Goal: Task Accomplishment & Management: Complete application form

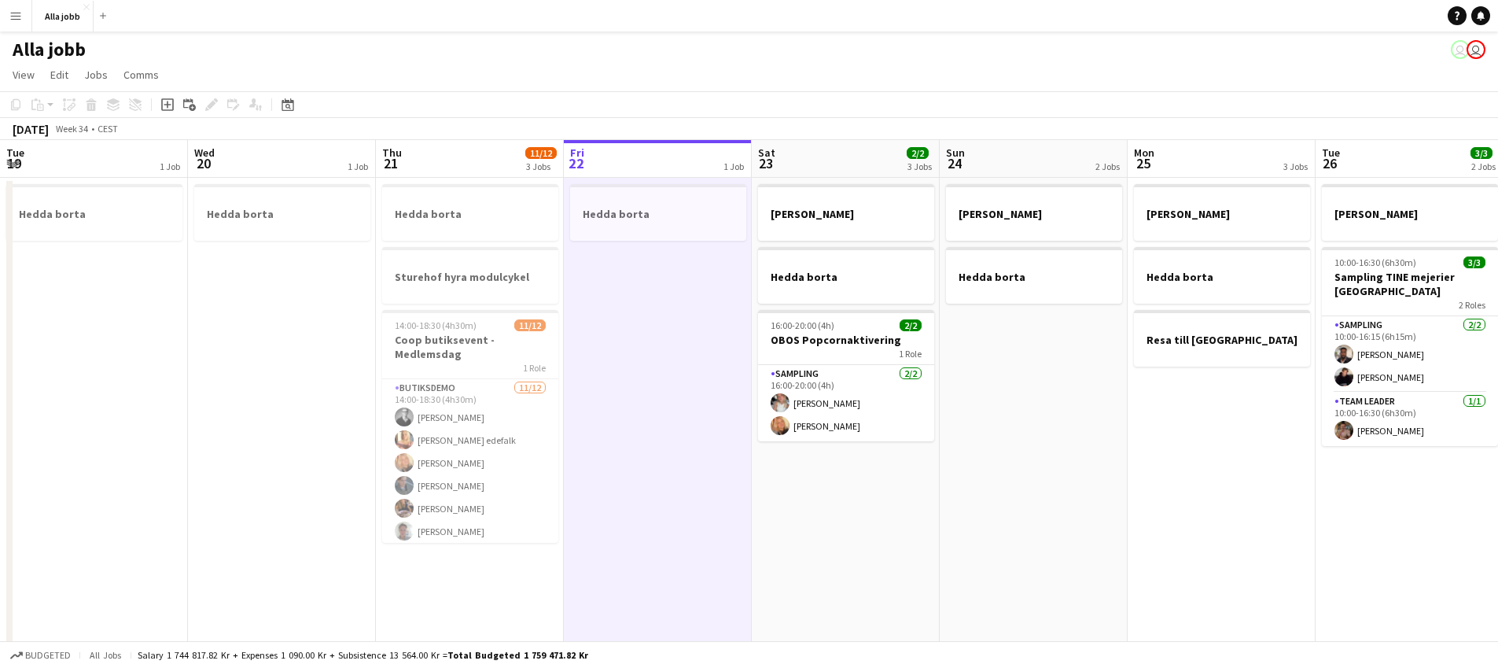
scroll to position [0, 377]
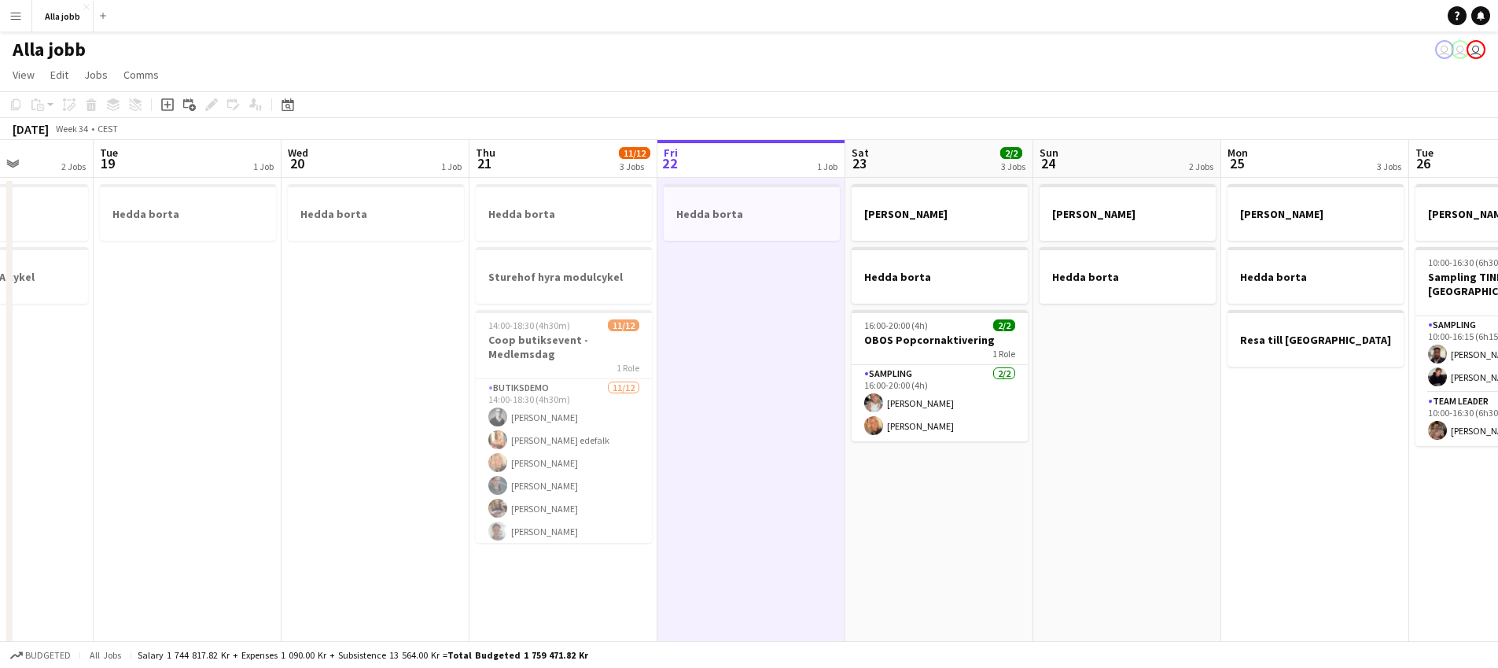
drag, startPoint x: 345, startPoint y: 500, endPoint x: 772, endPoint y: 513, distance: 427.3
click at [773, 513] on app-calendar-viewport "Sat 16 2/2 3 Jobs Sun 17 1 Job Mon 18 2 Jobs Tue 19 1 Job Wed 20 1 Job Thu 21 1…" at bounding box center [749, 505] width 1498 height 731
click at [772, 513] on app-date-cell "Hedda borta" at bounding box center [752, 524] width 188 height 693
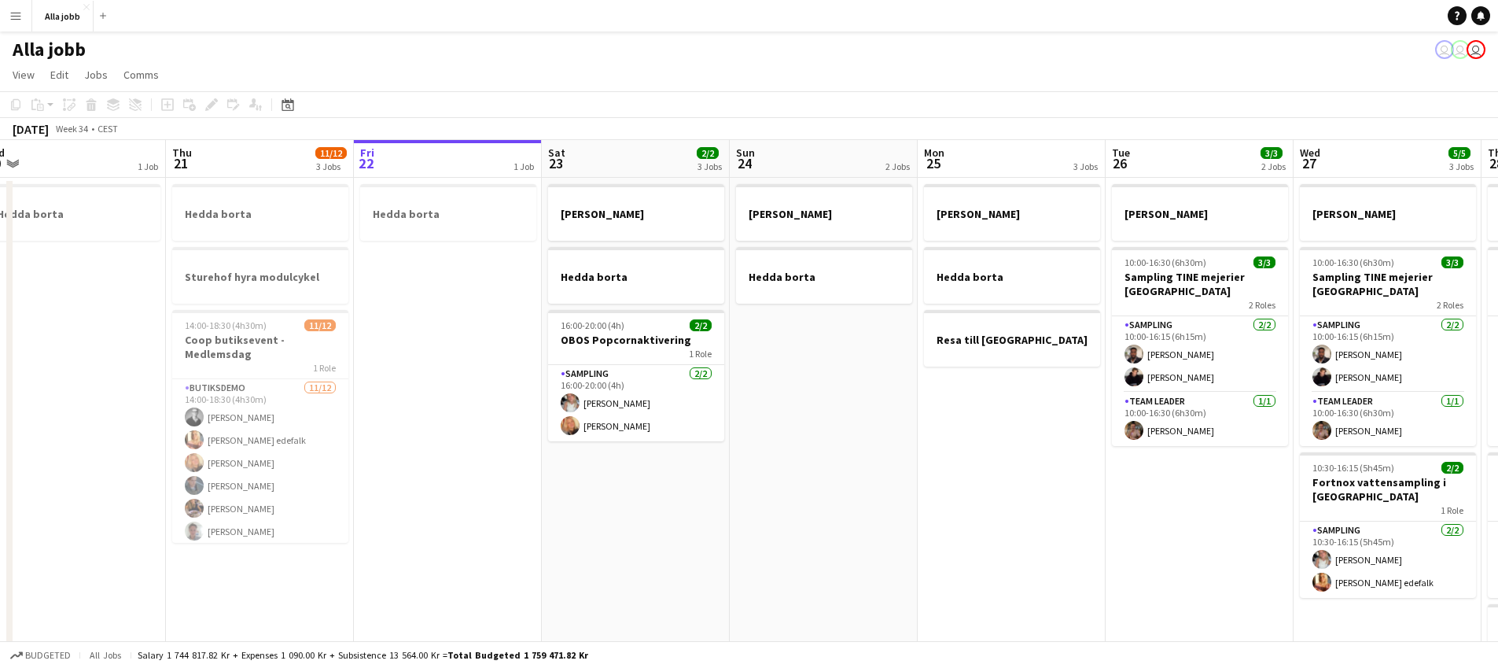
drag, startPoint x: 769, startPoint y: 518, endPoint x: 462, endPoint y: 510, distance: 307.6
click at [452, 510] on app-calendar-viewport "Sun 17 1 Job Mon 18 2 Jobs Tue 19 1 Job Wed 20 1 Job Thu 21 11/12 3 Jobs Fri 22…" at bounding box center [749, 505] width 1498 height 731
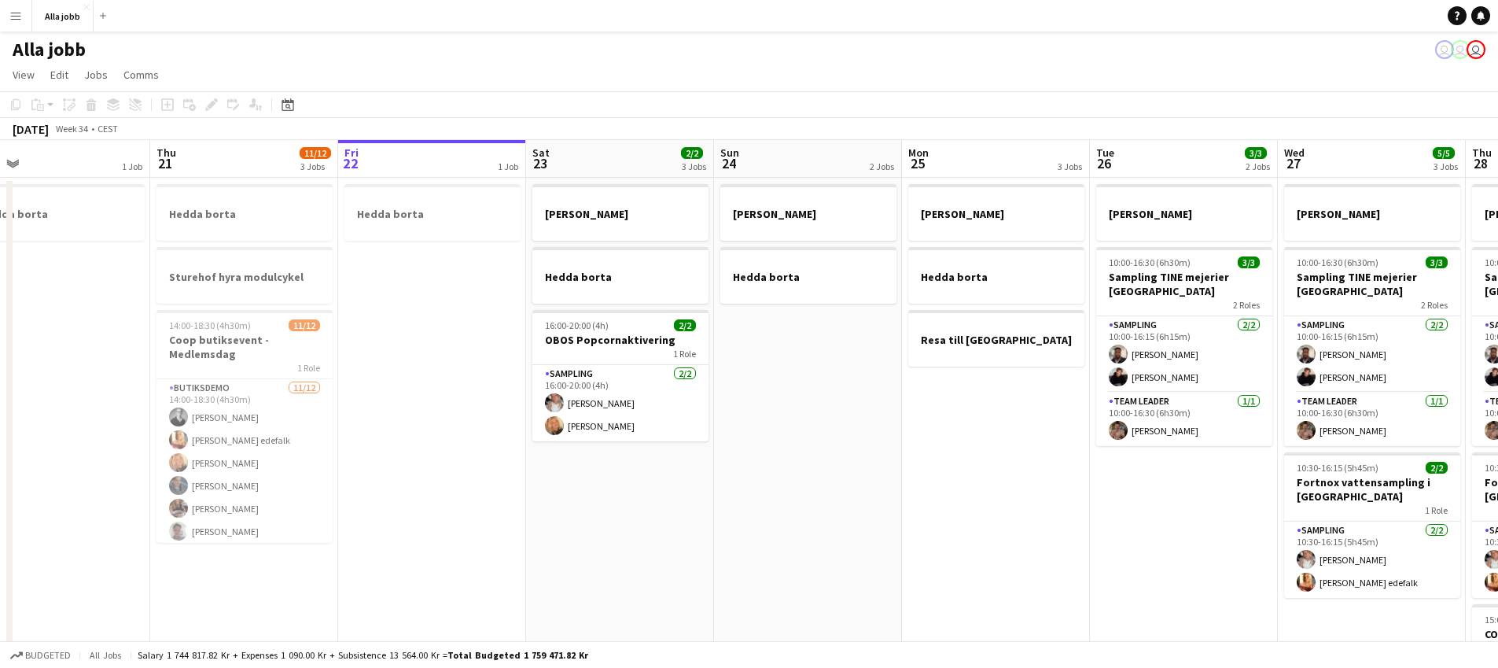
click at [545, 526] on app-date-cell "[PERSON_NAME] borta 16:00-20:00 (4h) 2/2 OBOS Popcornaktivering 1 Role Sampling…" at bounding box center [620, 524] width 188 height 693
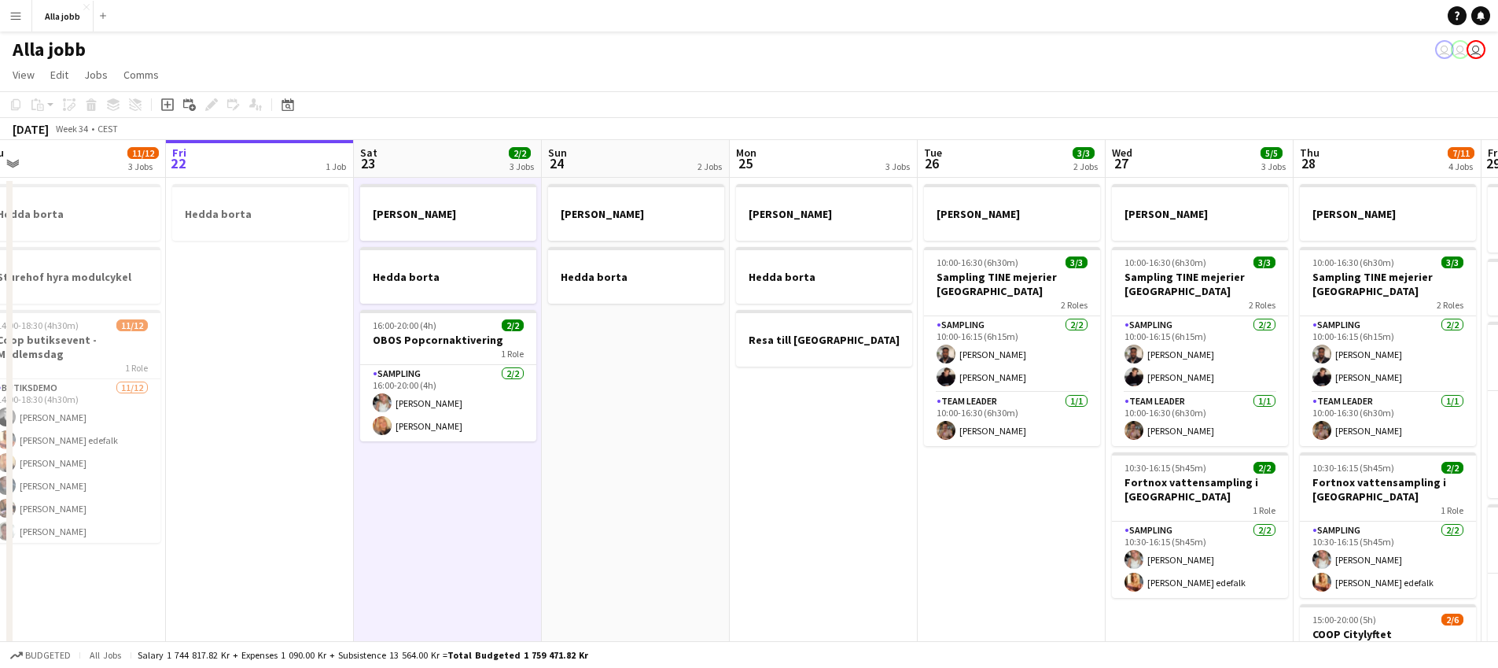
drag, startPoint x: 1072, startPoint y: 532, endPoint x: 340, endPoint y: 491, distance: 733.4
click at [340, 491] on app-calendar-viewport "Mon 18 2 Jobs Tue 19 1 Job Wed 20 1 Job Thu 21 11/12 3 Jobs Fri 22 1 Job Sat 23…" at bounding box center [749, 505] width 1498 height 731
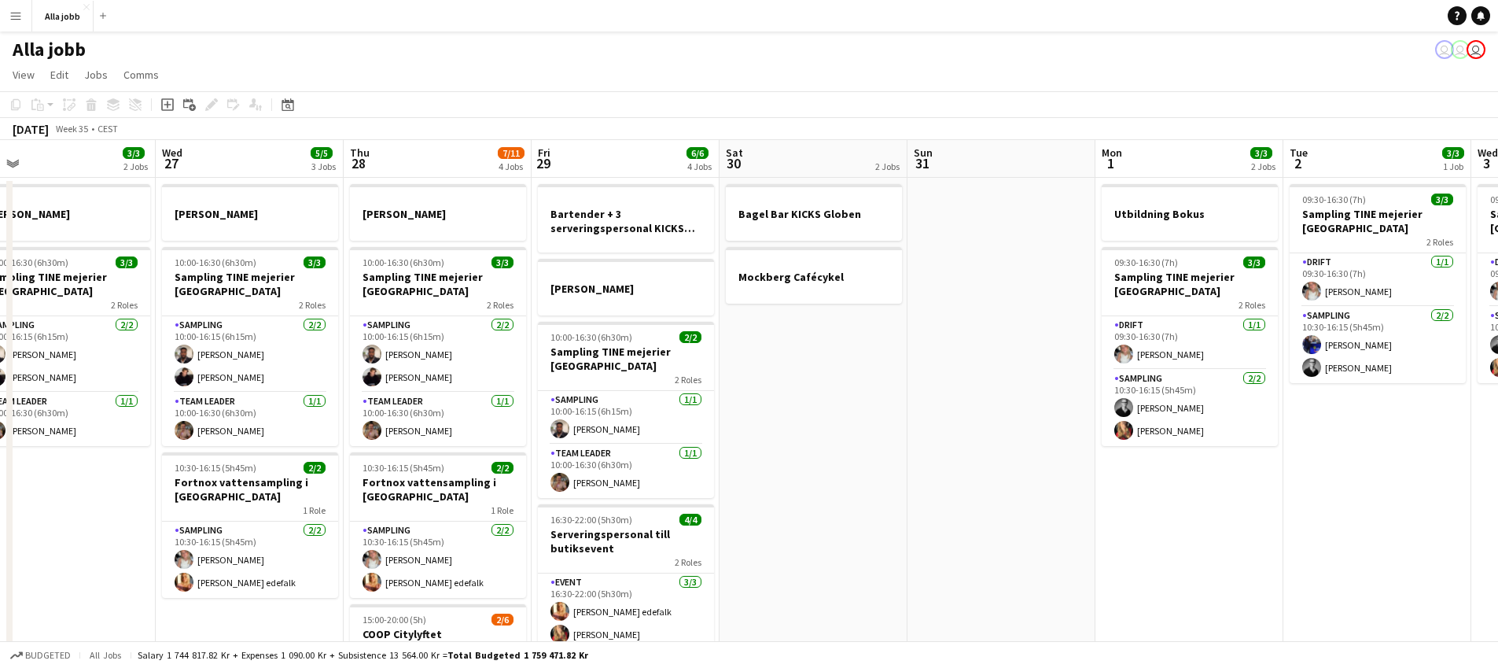
drag, startPoint x: 1276, startPoint y: 403, endPoint x: 897, endPoint y: 444, distance: 380.5
click at [897, 448] on app-calendar-viewport "Sat 23 2/2 3 Jobs Sun 24 2 Jobs Mon 25 3 Jobs Tue 26 3/3 2 Jobs Wed 27 5/5 3 Jo…" at bounding box center [749, 505] width 1498 height 731
click at [897, 444] on app-date-cell "Bagel Bar KICKS Globen Mockberg Cafécykel" at bounding box center [813, 524] width 188 height 693
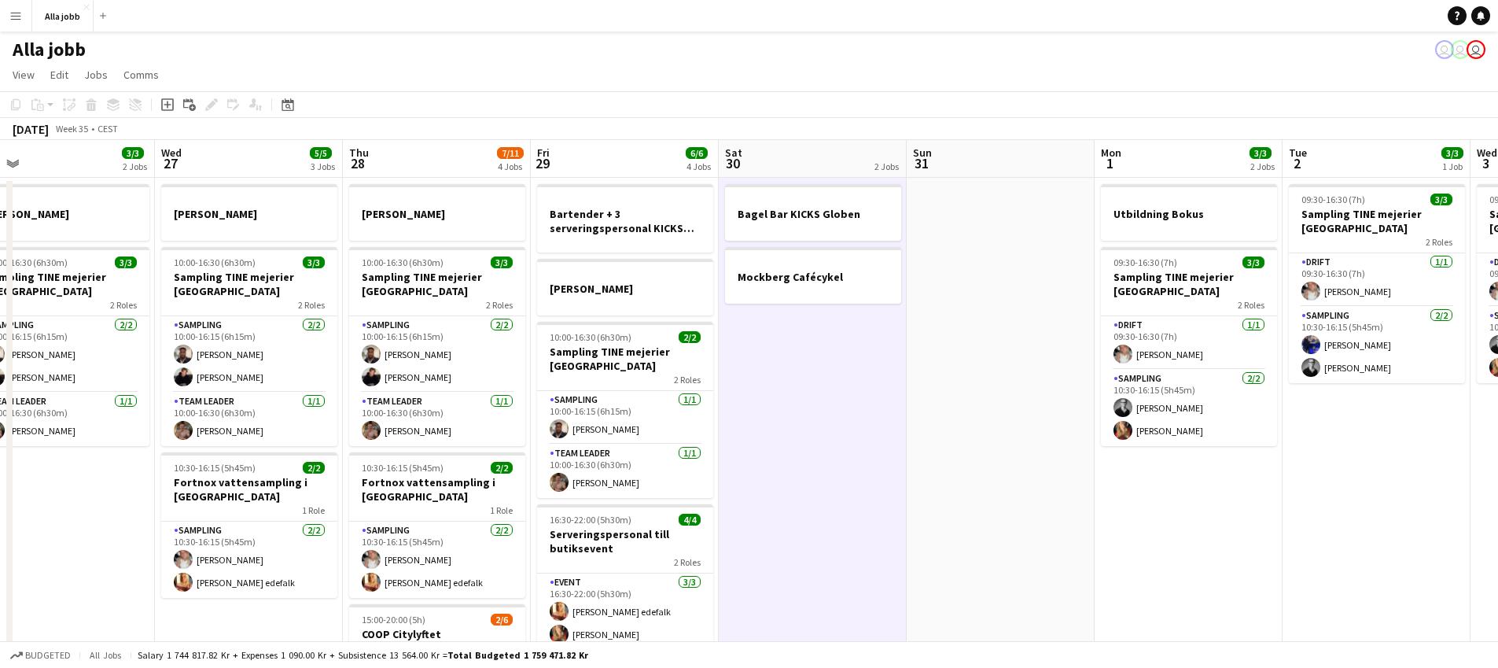
drag, startPoint x: 870, startPoint y: 465, endPoint x: 948, endPoint y: 467, distance: 77.9
click at [871, 465] on app-date-cell "Bagel Bar KICKS Globen Mockberg Cafécykel" at bounding box center [813, 524] width 188 height 693
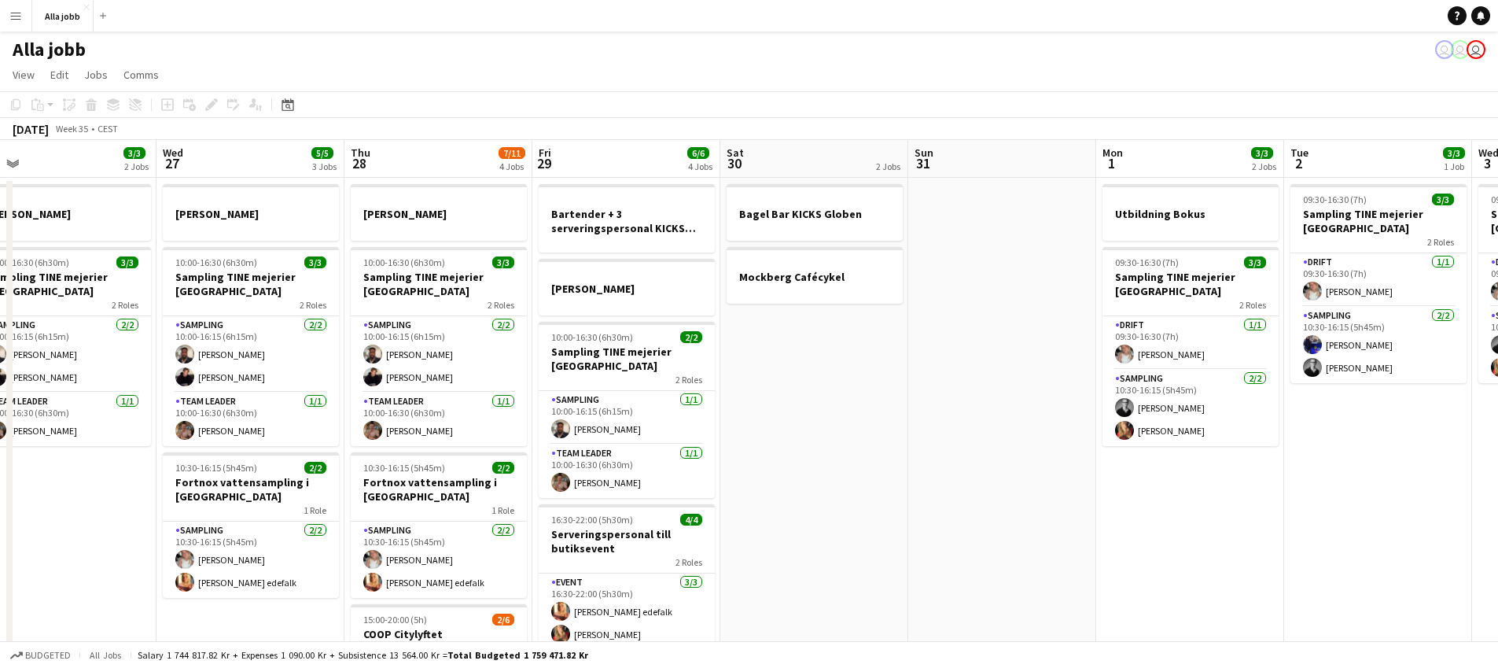
click at [986, 463] on app-date-cell at bounding box center [1002, 524] width 188 height 693
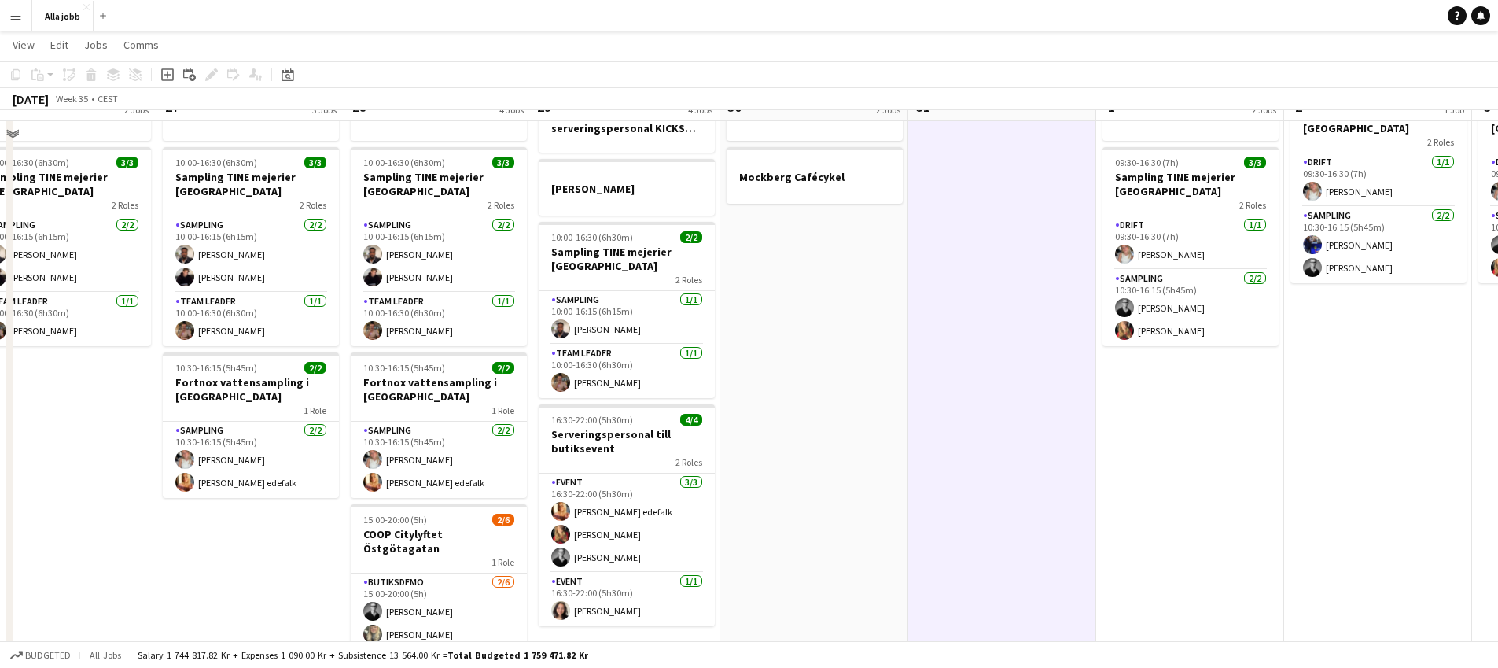
scroll to position [0, 0]
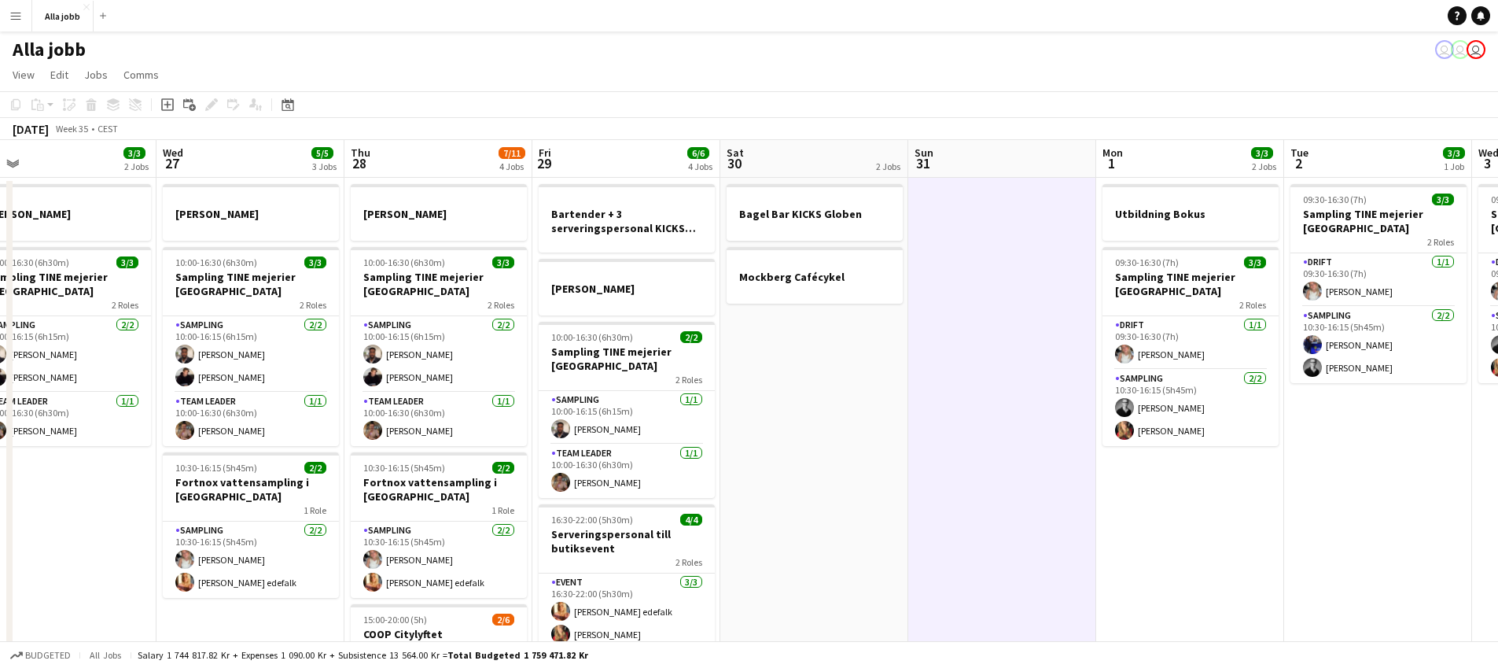
drag, startPoint x: 827, startPoint y: 479, endPoint x: 845, endPoint y: 470, distance: 19.7
click at [827, 480] on app-date-cell "Bagel Bar KICKS Globen Mockberg Cafécykel" at bounding box center [814, 524] width 188 height 693
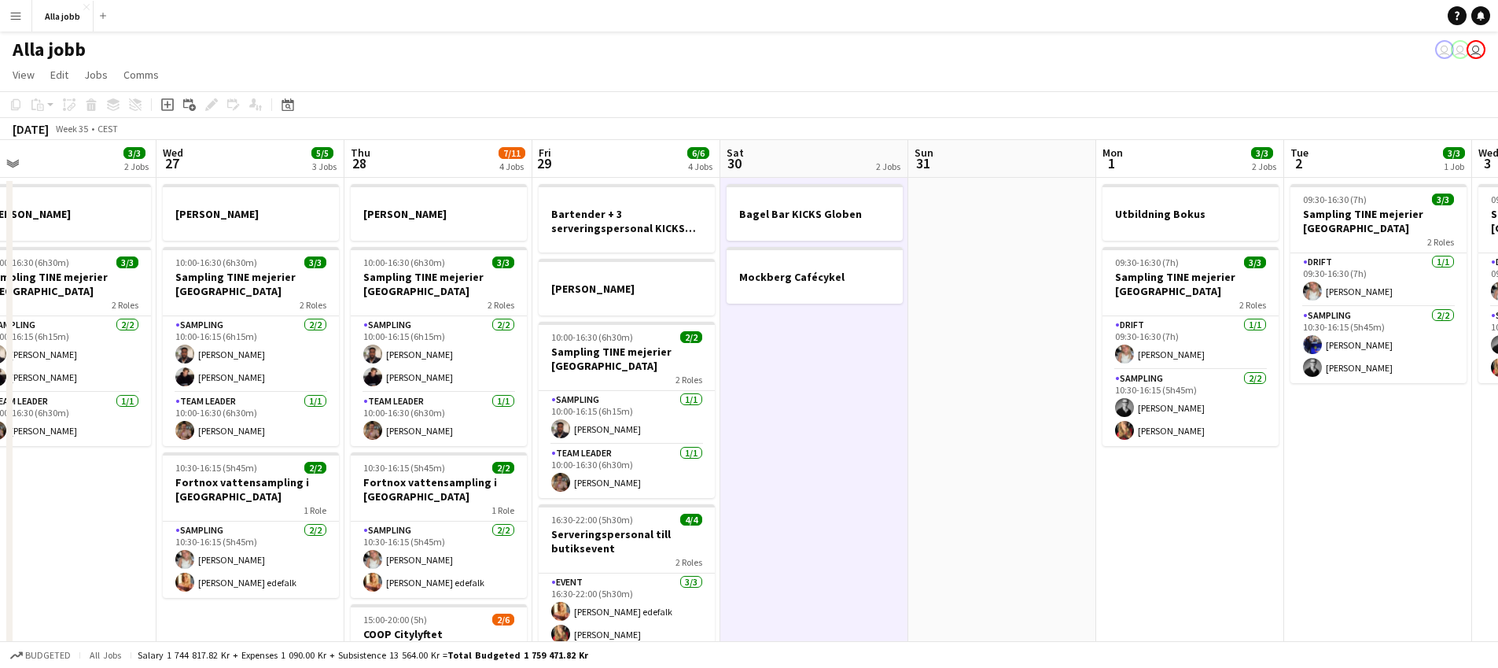
click at [856, 477] on app-date-cell "Bagel Bar KICKS Globen Mockberg Cafécykel" at bounding box center [814, 524] width 188 height 693
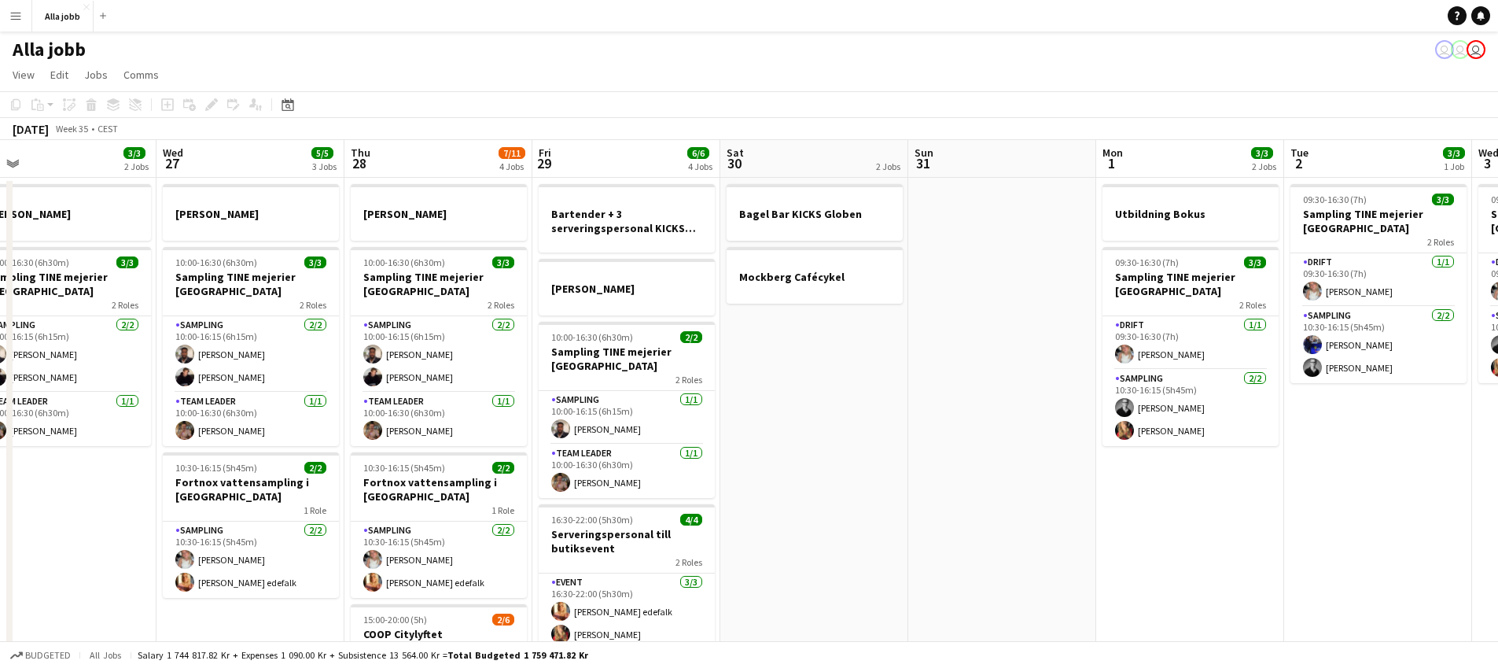
click at [858, 476] on app-date-cell "Bagel Bar KICKS Globen Mockberg Cafécykel" at bounding box center [814, 524] width 188 height 693
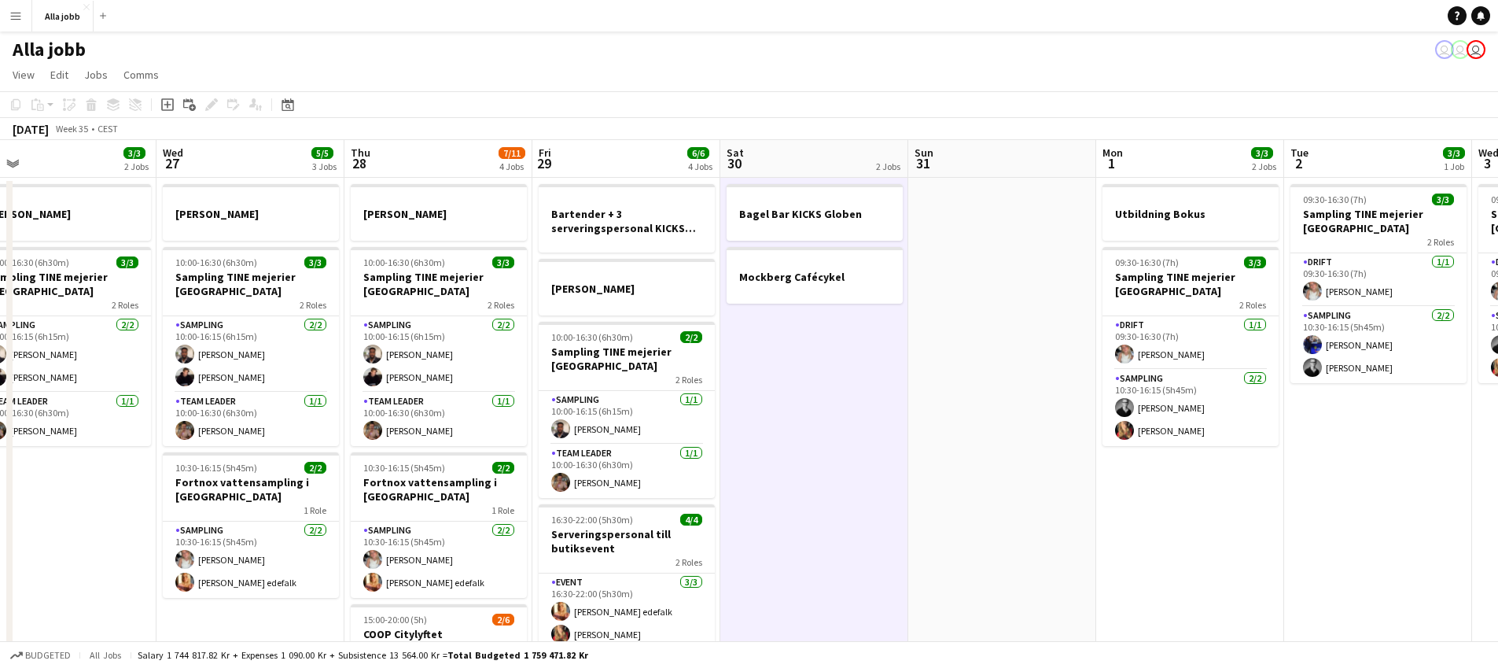
click at [865, 462] on app-date-cell "Bagel Bar KICKS Globen Mockberg Cafécykel" at bounding box center [814, 524] width 188 height 693
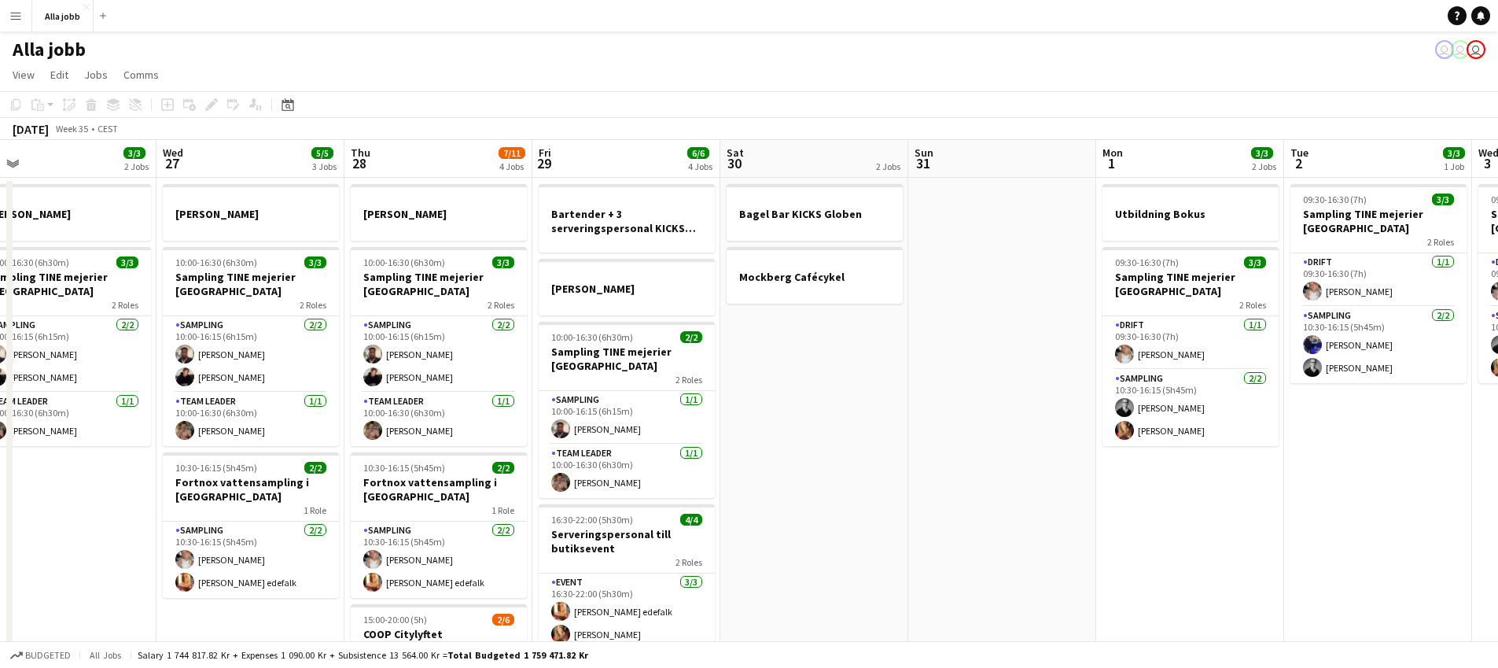
click at [865, 462] on app-date-cell "Bagel Bar KICKS Globen Mockberg Cafécykel" at bounding box center [814, 524] width 188 height 693
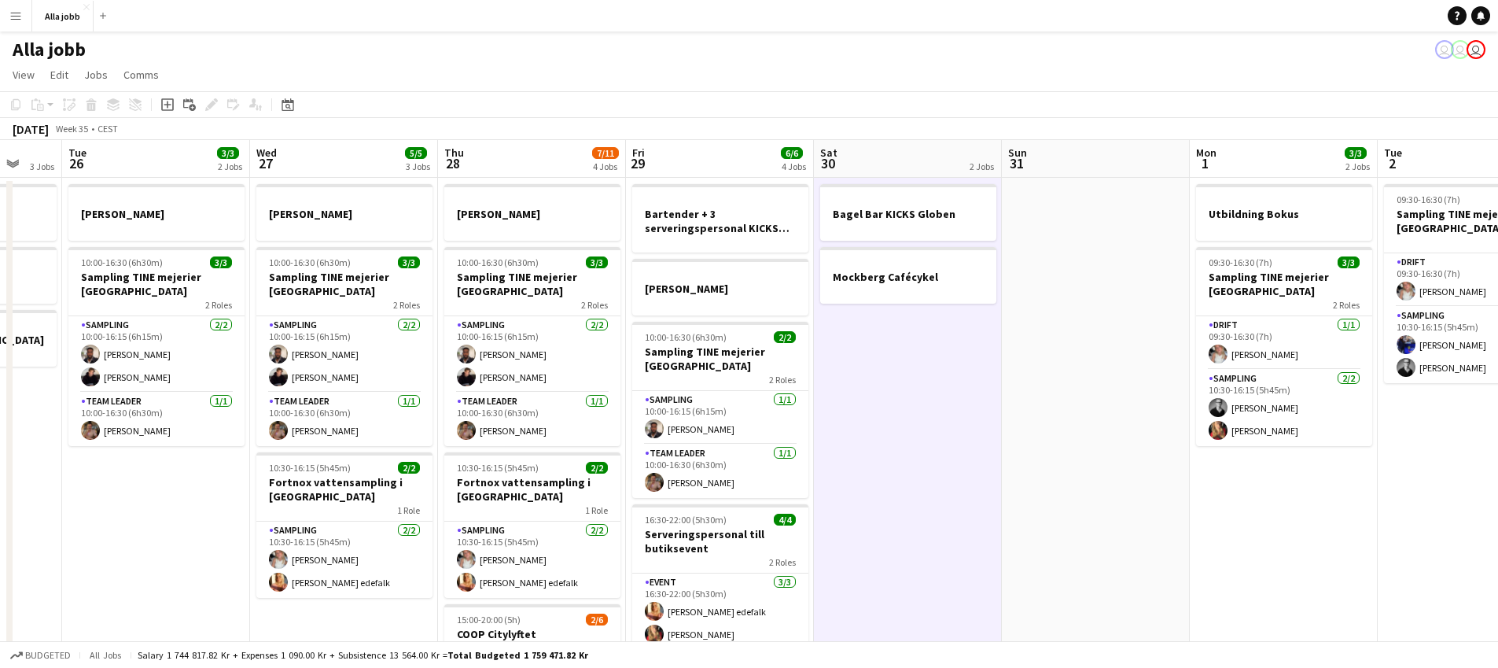
drag, startPoint x: 868, startPoint y: 447, endPoint x: 1004, endPoint y: 447, distance: 136.9
click at [1004, 447] on app-calendar-viewport "Sat 23 2/2 3 Jobs Sun 24 2 Jobs Mon 25 3 Jobs Tue 26 3/3 2 Jobs Wed 27 5/5 3 Jo…" at bounding box center [749, 505] width 1498 height 731
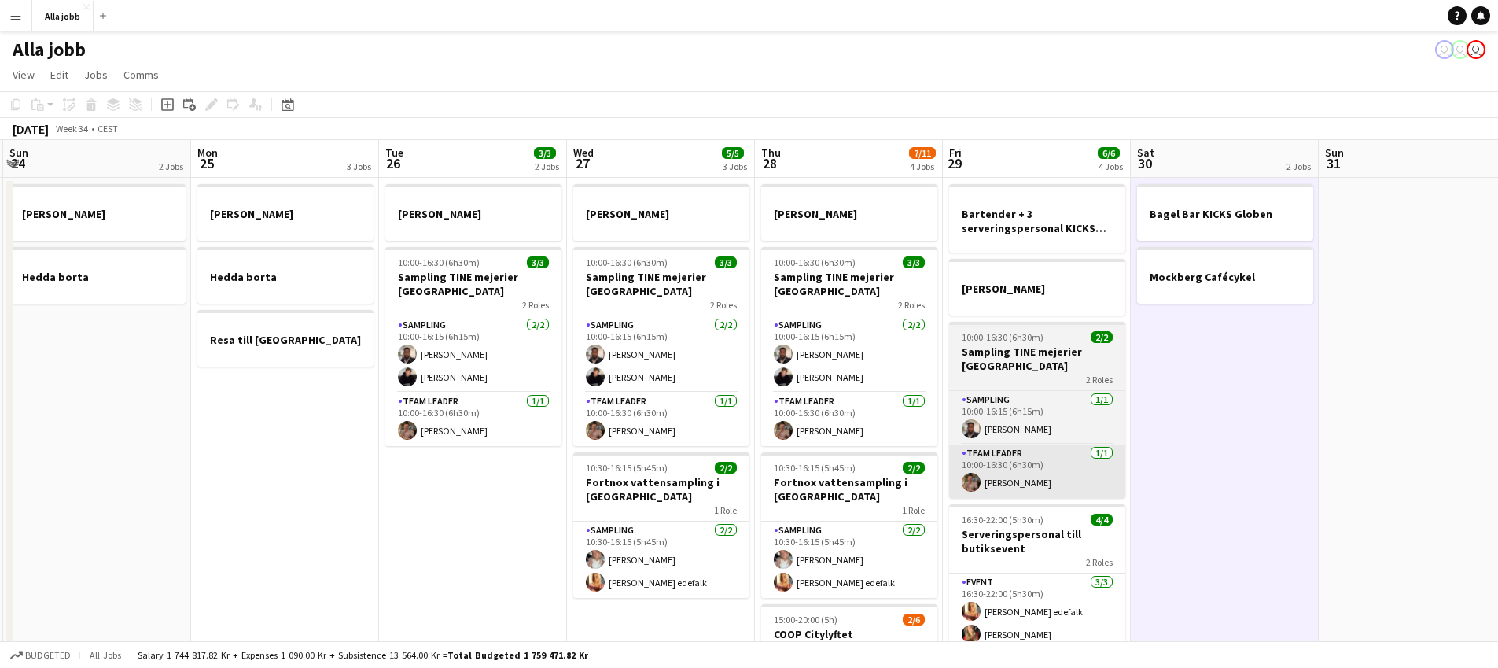
drag, startPoint x: 1280, startPoint y: 467, endPoint x: 1160, endPoint y: 484, distance: 120.7
click at [1367, 477] on app-calendar-viewport "Fri 22 1 Job Sat 23 2/2 3 Jobs Sun 24 2 Jobs Mon 25 3 Jobs Tue 26 3/3 2 Jobs We…" at bounding box center [749, 505] width 1498 height 731
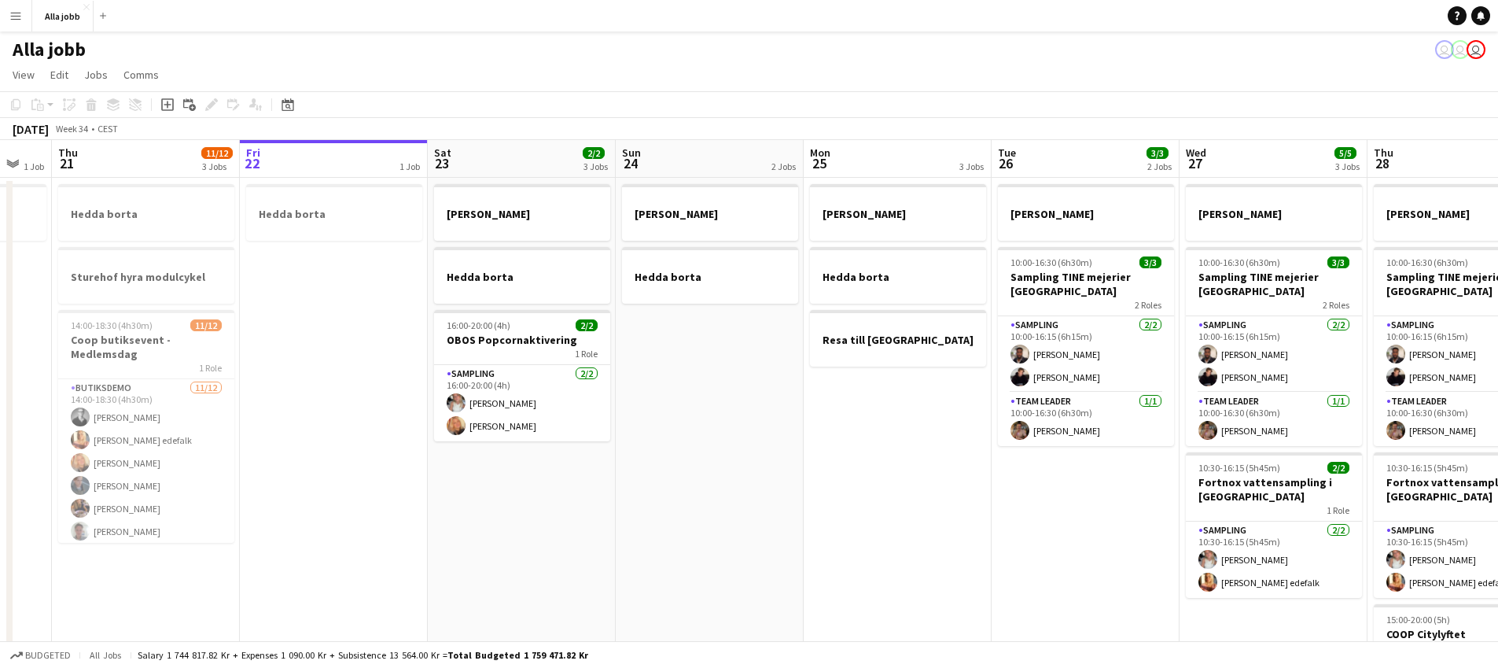
scroll to position [0, 319]
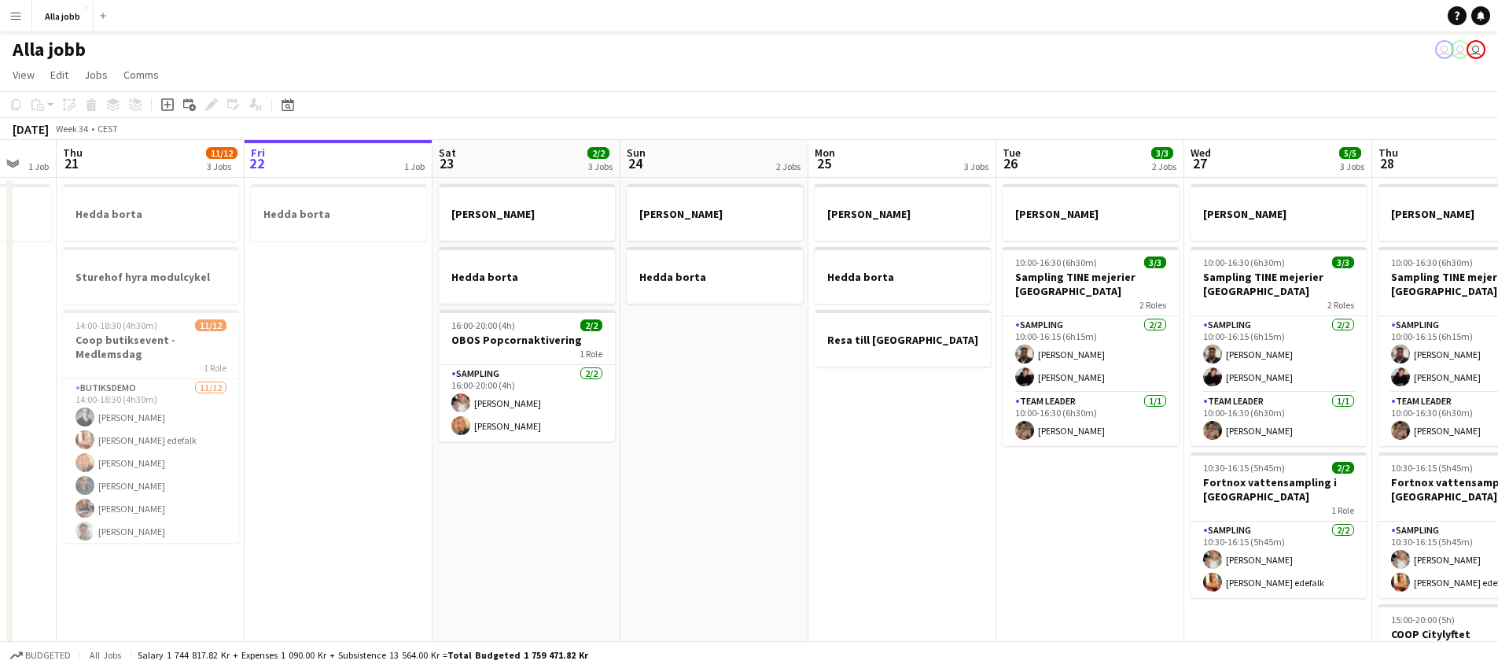
drag, startPoint x: 573, startPoint y: 497, endPoint x: 1032, endPoint y: 558, distance: 463.3
click at [1032, 558] on app-calendar-viewport "Tue 19 1 Job Wed 20 1 Job Thu 21 11/12 3 Jobs Fri 22 1 Job Sat 23 2/2 3 Jobs Su…" at bounding box center [749, 505] width 1498 height 731
click at [643, 484] on app-date-cell "[PERSON_NAME] borta" at bounding box center [715, 524] width 188 height 693
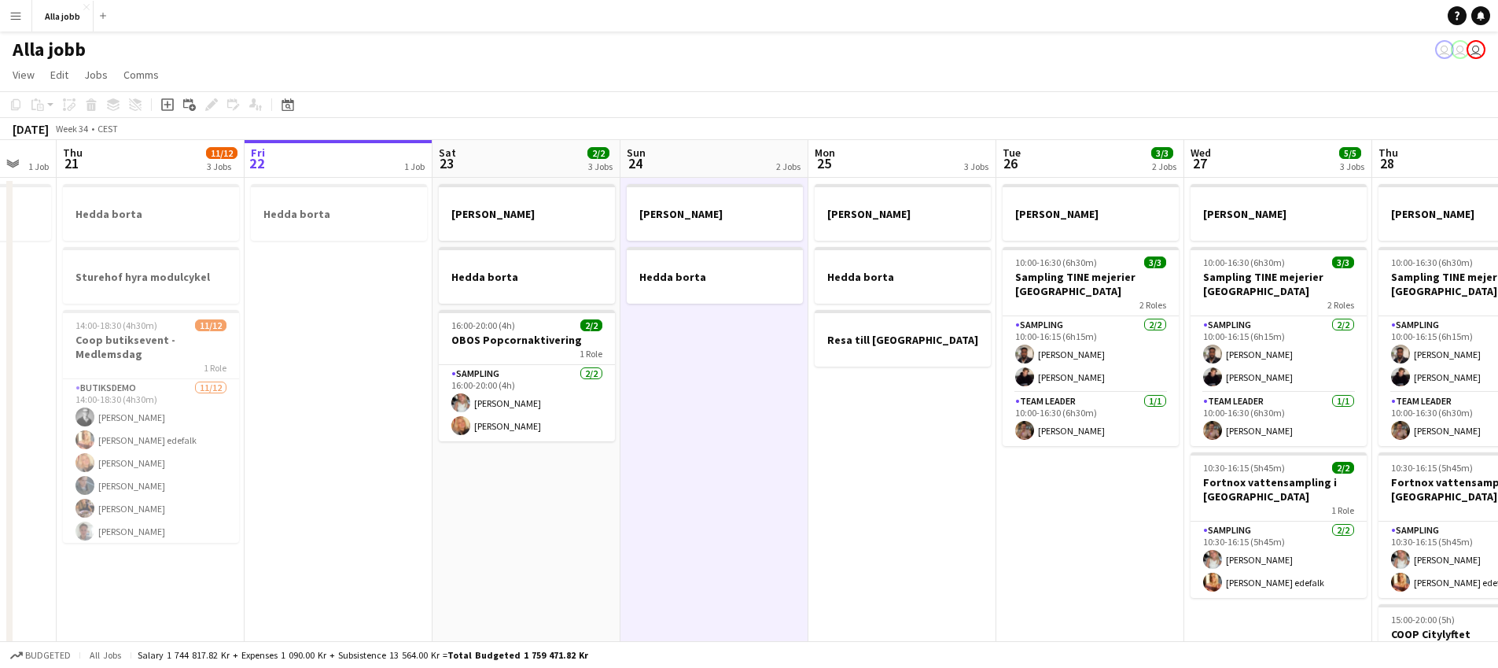
click at [519, 540] on app-date-cell "[PERSON_NAME] borta 16:00-20:00 (4h) 2/2 OBOS Popcornaktivering 1 Role Sampling…" at bounding box center [527, 524] width 188 height 693
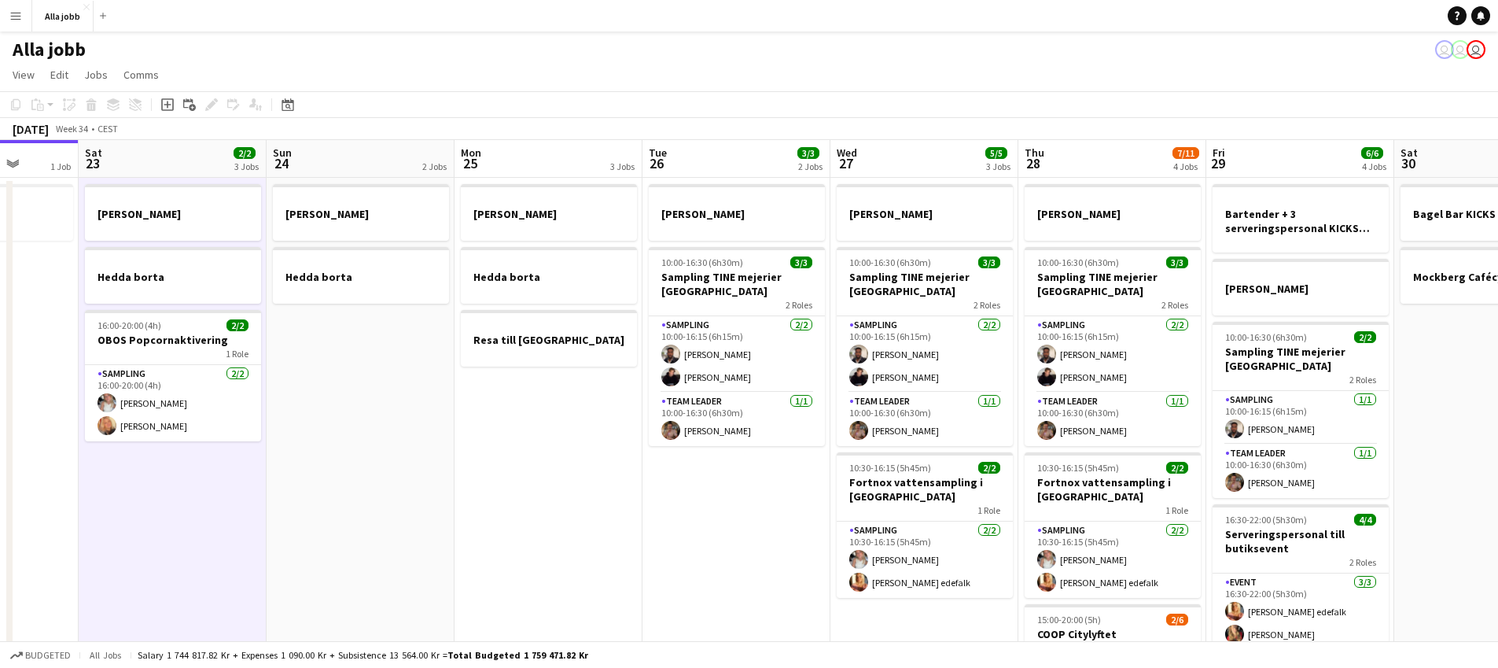
scroll to position [0, 498]
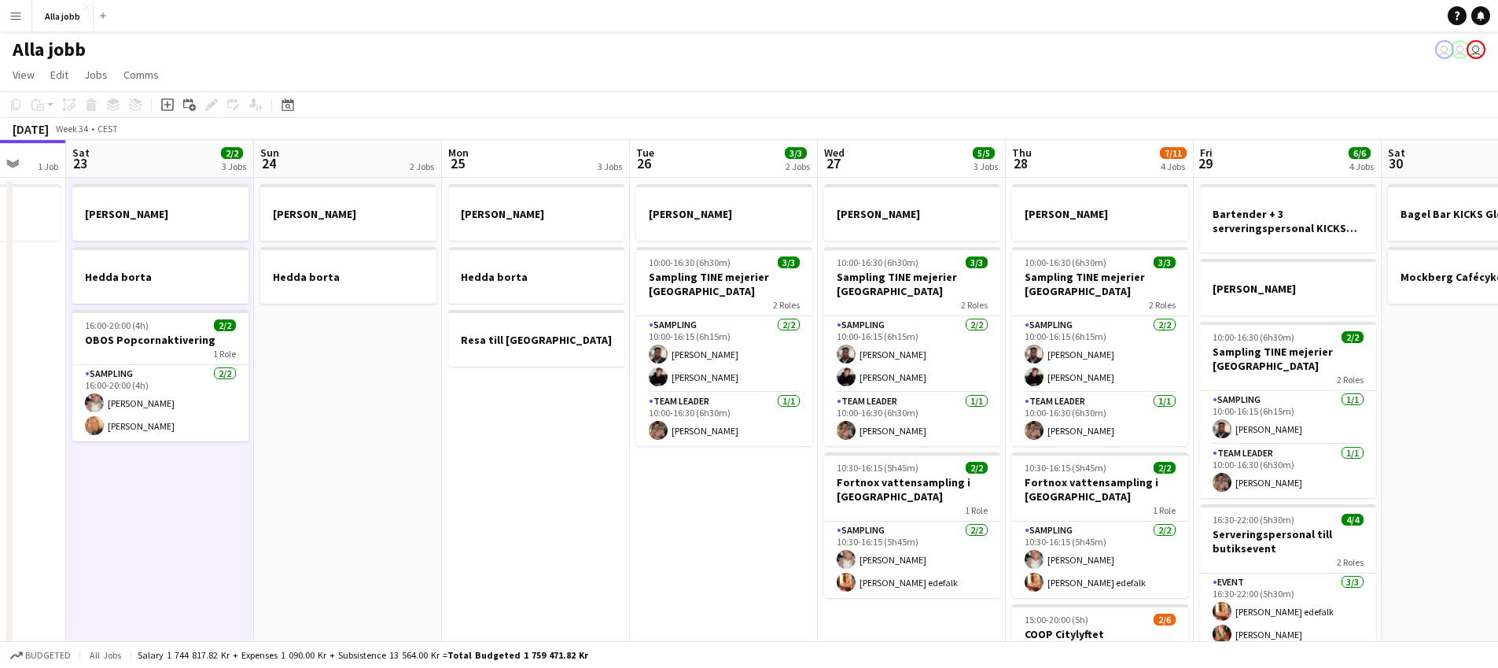
drag, startPoint x: 698, startPoint y: 491, endPoint x: 334, endPoint y: 525, distance: 365.8
click at [334, 525] on app-calendar-viewport "Wed 20 1 Job Thu 21 11/12 3 Jobs Fri 22 1 Job Sat 23 2/2 3 Jobs Sun 24 2 Jobs M…" at bounding box center [749, 505] width 1498 height 731
click at [458, 478] on app-date-cell "[PERSON_NAME] borta Resa till [GEOGRAPHIC_DATA]" at bounding box center [536, 524] width 188 height 693
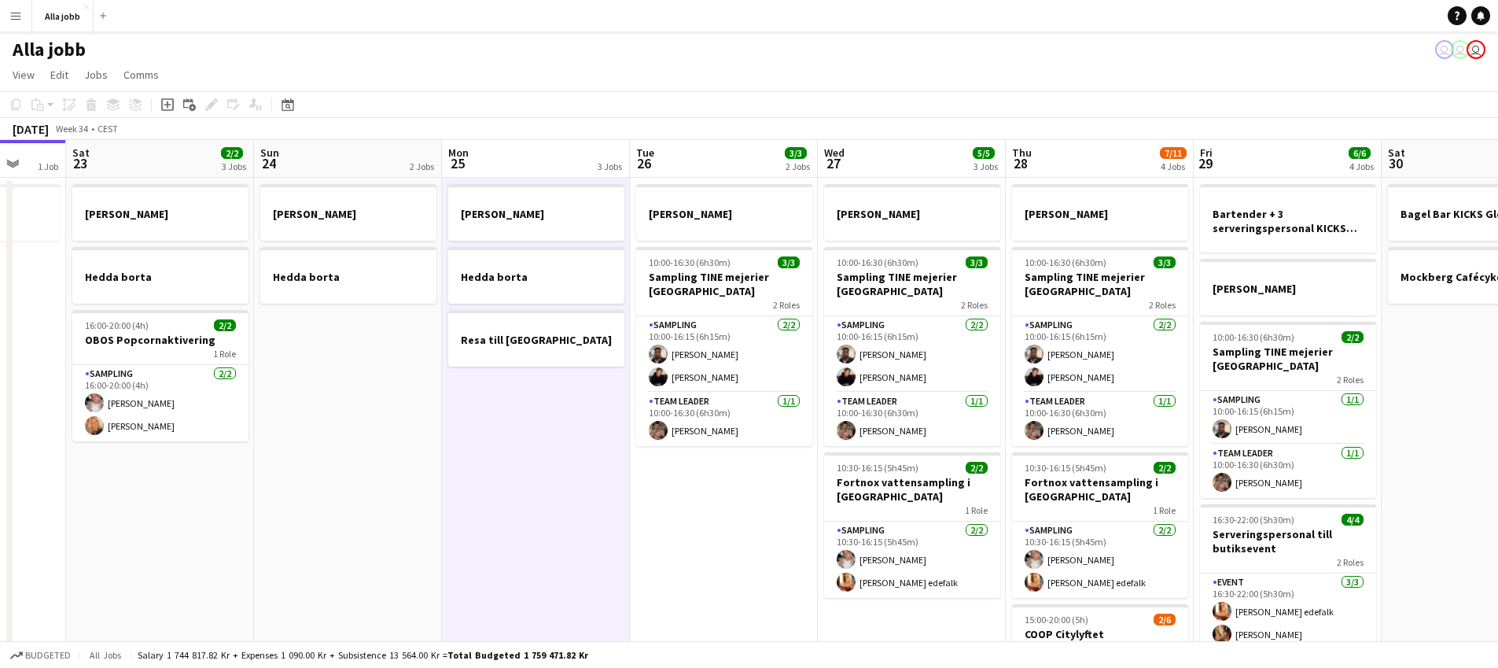
click at [665, 469] on app-date-cell "[PERSON_NAME] 10:00-16:30 (6h30m) 3/3 Sampling TINE mejerier Göteborg 2 Roles S…" at bounding box center [724, 524] width 188 height 693
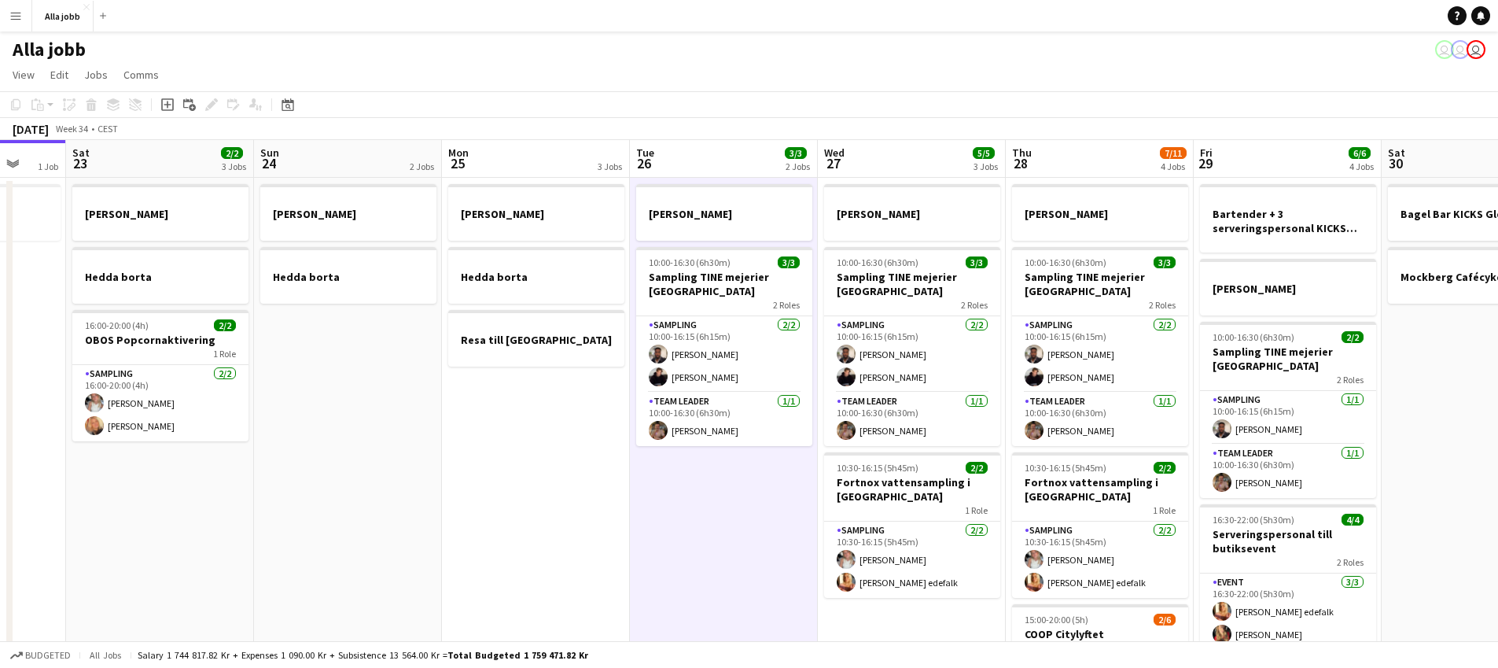
click at [519, 517] on app-date-cell "[PERSON_NAME] borta Resa till [GEOGRAPHIC_DATA]" at bounding box center [536, 524] width 188 height 693
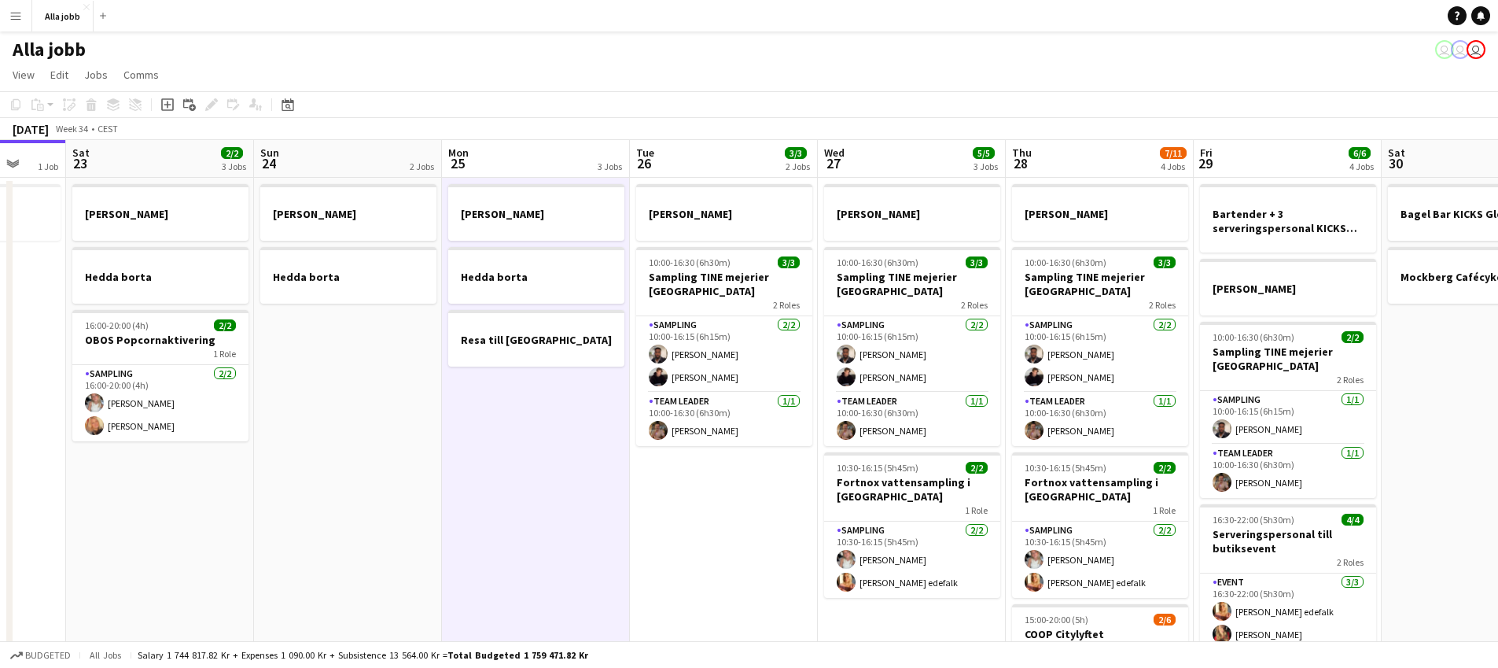
click at [660, 529] on app-date-cell "[PERSON_NAME] 10:00-16:30 (6h30m) 3/3 Sampling TINE mejerier Göteborg 2 Roles S…" at bounding box center [724, 524] width 188 height 693
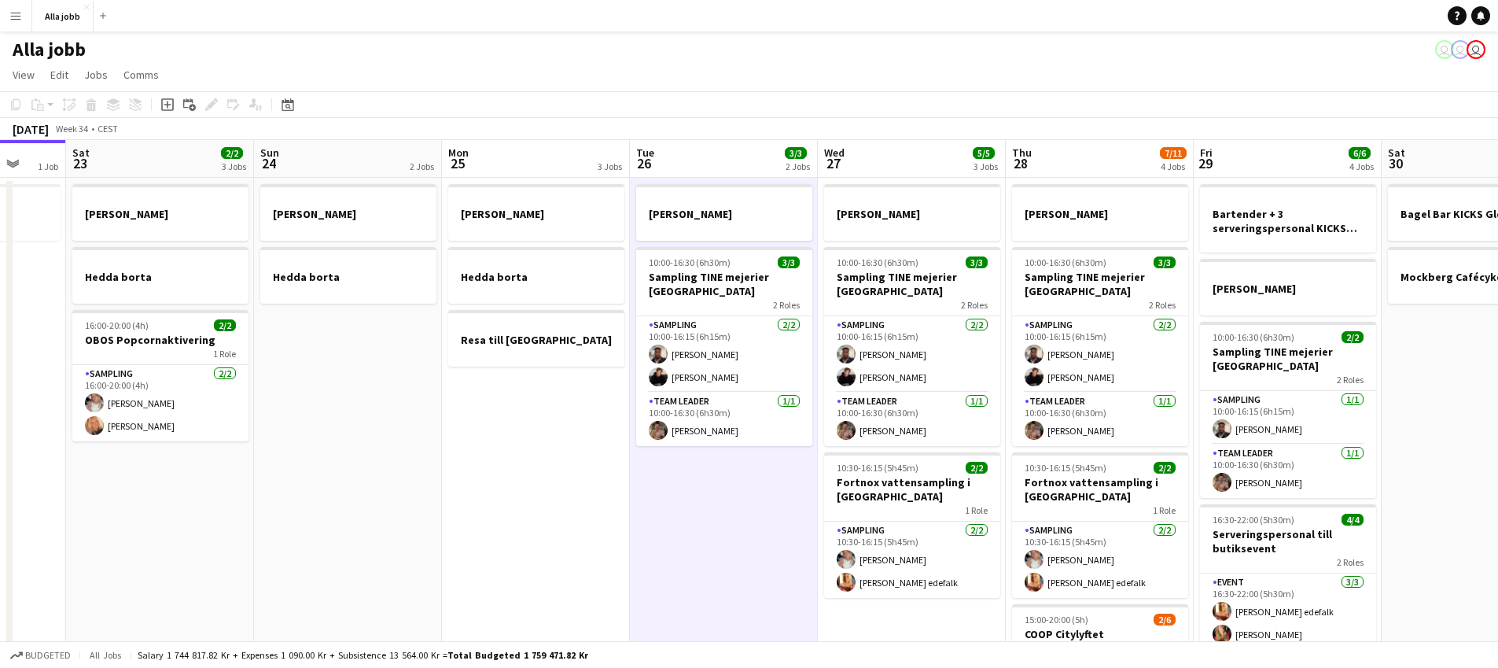
click at [661, 529] on app-date-cell "[PERSON_NAME] 10:00-16:30 (6h30m) 3/3 Sampling TINE mejerier Göteborg 2 Roles S…" at bounding box center [724, 524] width 188 height 693
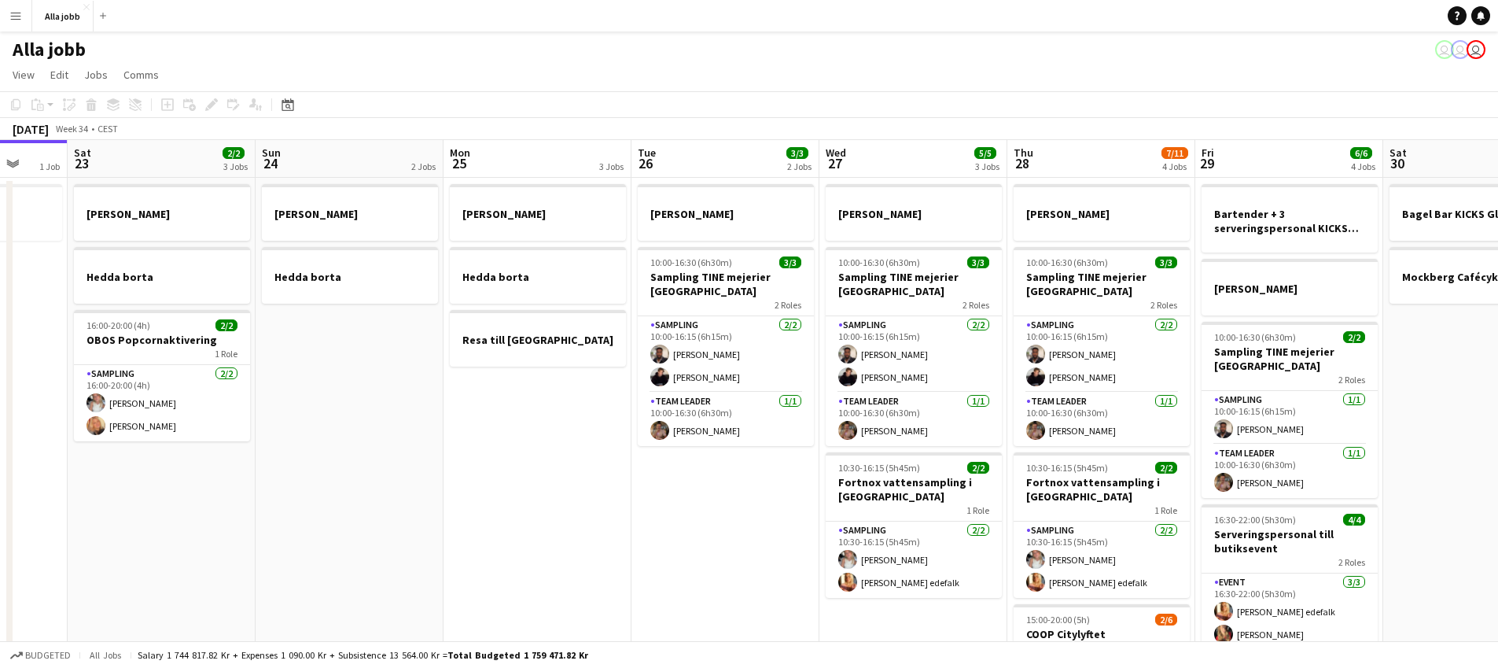
click at [662, 529] on app-date-cell "[PERSON_NAME] 10:00-16:30 (6h30m) 3/3 Sampling TINE mejerier Göteborg 2 Roles S…" at bounding box center [726, 524] width 188 height 693
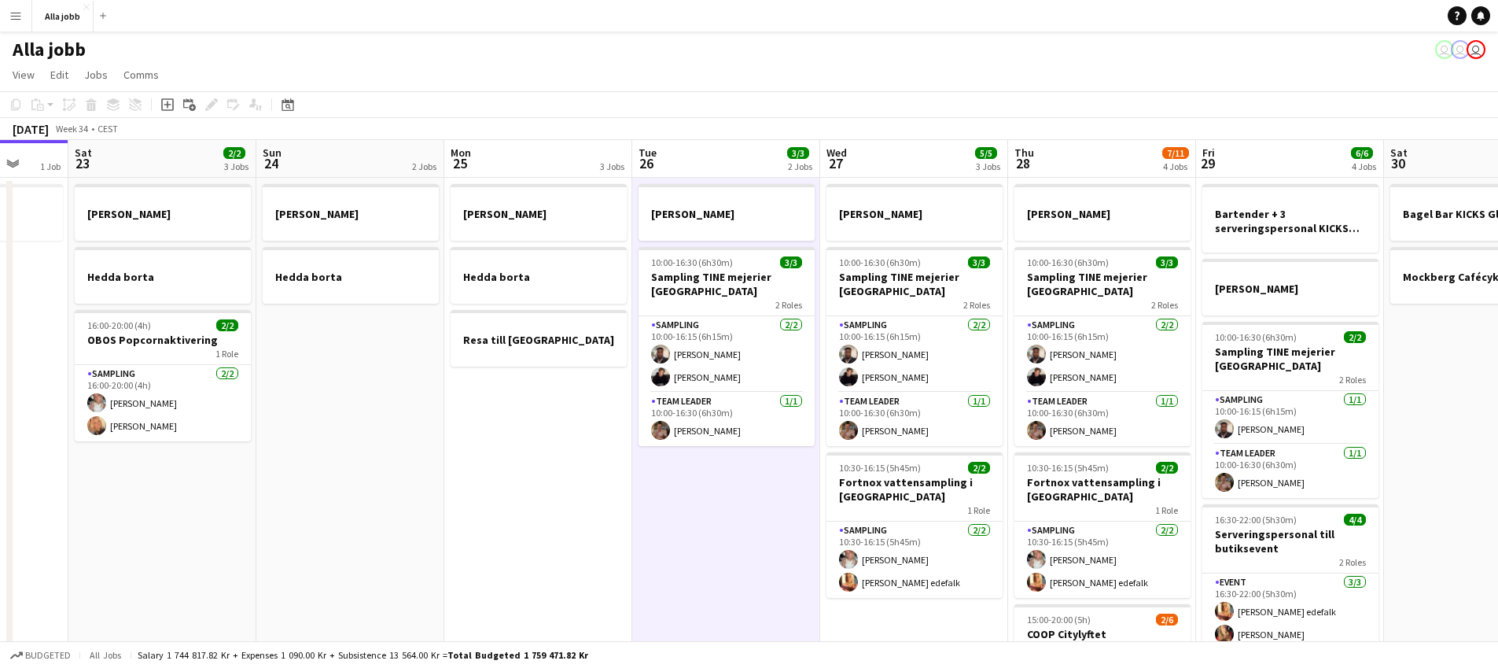
click at [663, 529] on app-date-cell "[PERSON_NAME] 10:00-16:30 (6h30m) 3/3 Sampling TINE mejerier Göteborg 2 Roles S…" at bounding box center [726, 524] width 188 height 693
click at [663, 529] on app-date-cell "[PERSON_NAME] 10:00-16:30 (6h30m) 3/3 Sampling TINE mejerier Göteborg 2 Roles S…" at bounding box center [727, 524] width 188 height 693
click at [664, 528] on app-date-cell "[PERSON_NAME] 10:00-16:30 (6h30m) 3/3 Sampling TINE mejerier Göteborg 2 Roles S…" at bounding box center [728, 524] width 188 height 693
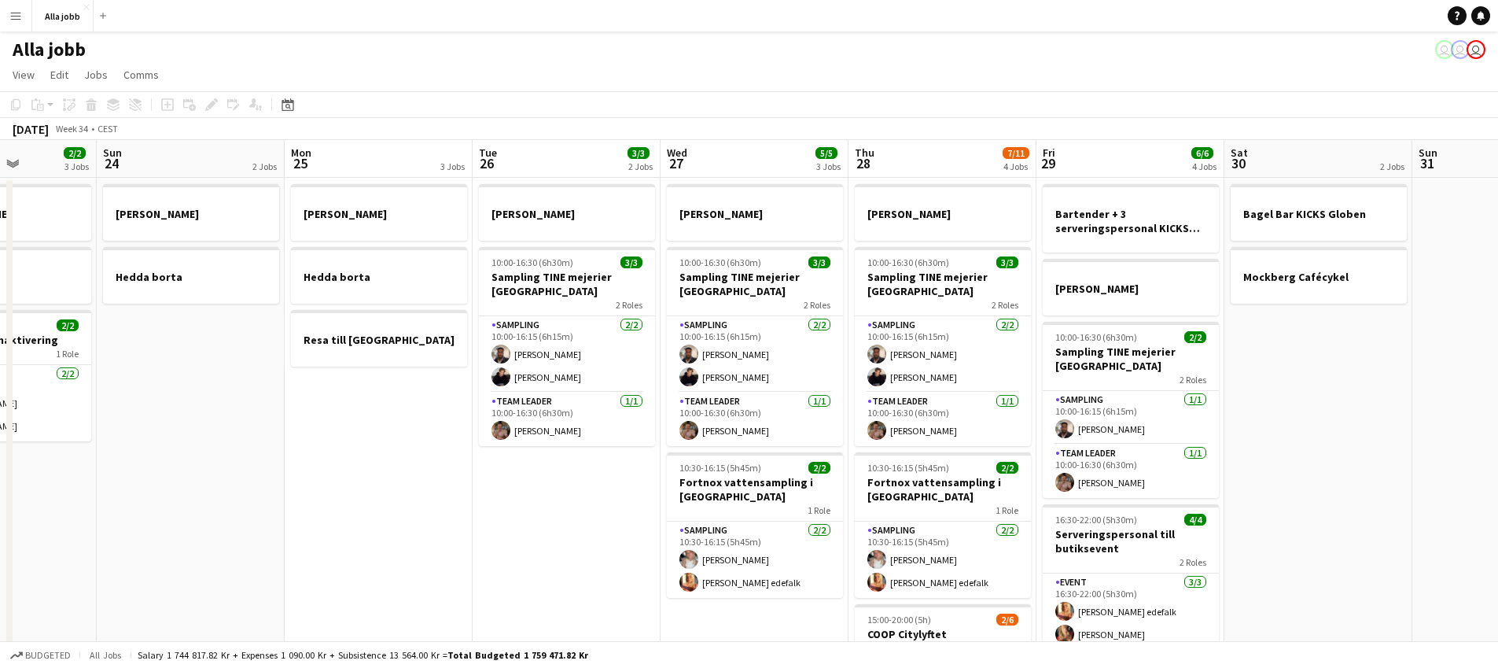
drag, startPoint x: 459, startPoint y: 472, endPoint x: 303, endPoint y: 467, distance: 156.6
click at [303, 467] on app-calendar-viewport "Thu 21 11/12 3 Jobs Fri 22 1 Job Sat 23 2/2 3 Jobs Sun 24 2 Jobs Mon 25 3 Jobs …" at bounding box center [749, 505] width 1498 height 731
drag, startPoint x: 377, startPoint y: 468, endPoint x: 370, endPoint y: 475, distance: 10.0
click at [377, 468] on app-date-cell "[PERSON_NAME] borta Resa till [GEOGRAPHIC_DATA]" at bounding box center [379, 524] width 188 height 693
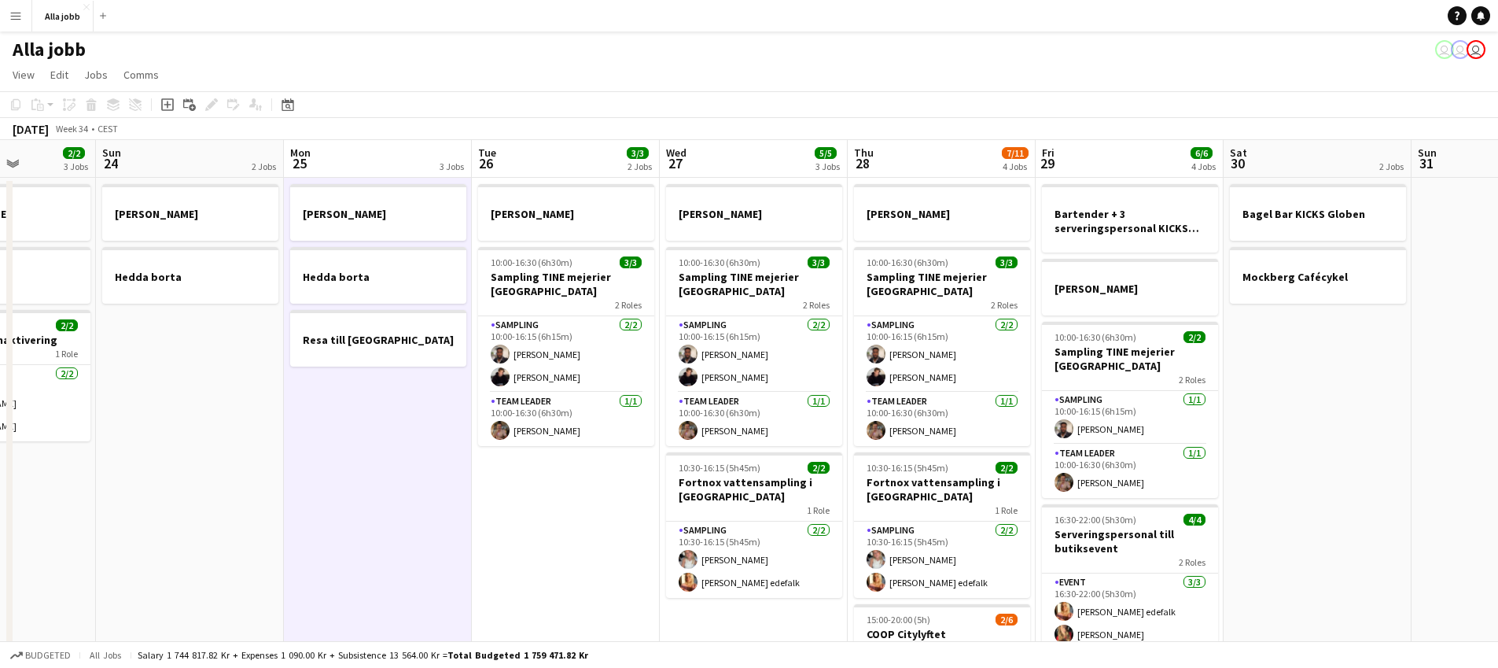
click at [535, 547] on app-date-cell "[PERSON_NAME] 10:00-16:30 (6h30m) 3/3 Sampling TINE mejerier Göteborg 2 Roles S…" at bounding box center [566, 524] width 188 height 693
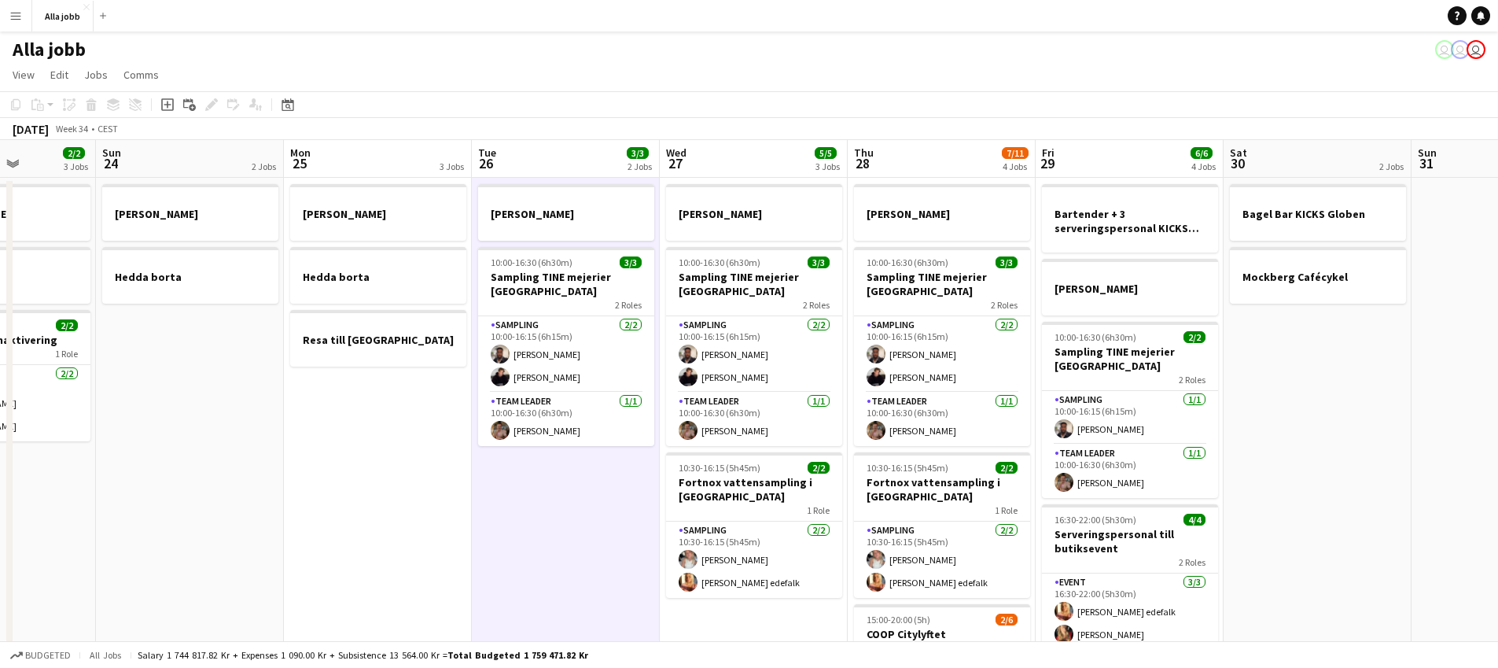
click at [360, 450] on app-date-cell "[PERSON_NAME] borta Resa till [GEOGRAPHIC_DATA]" at bounding box center [378, 524] width 188 height 693
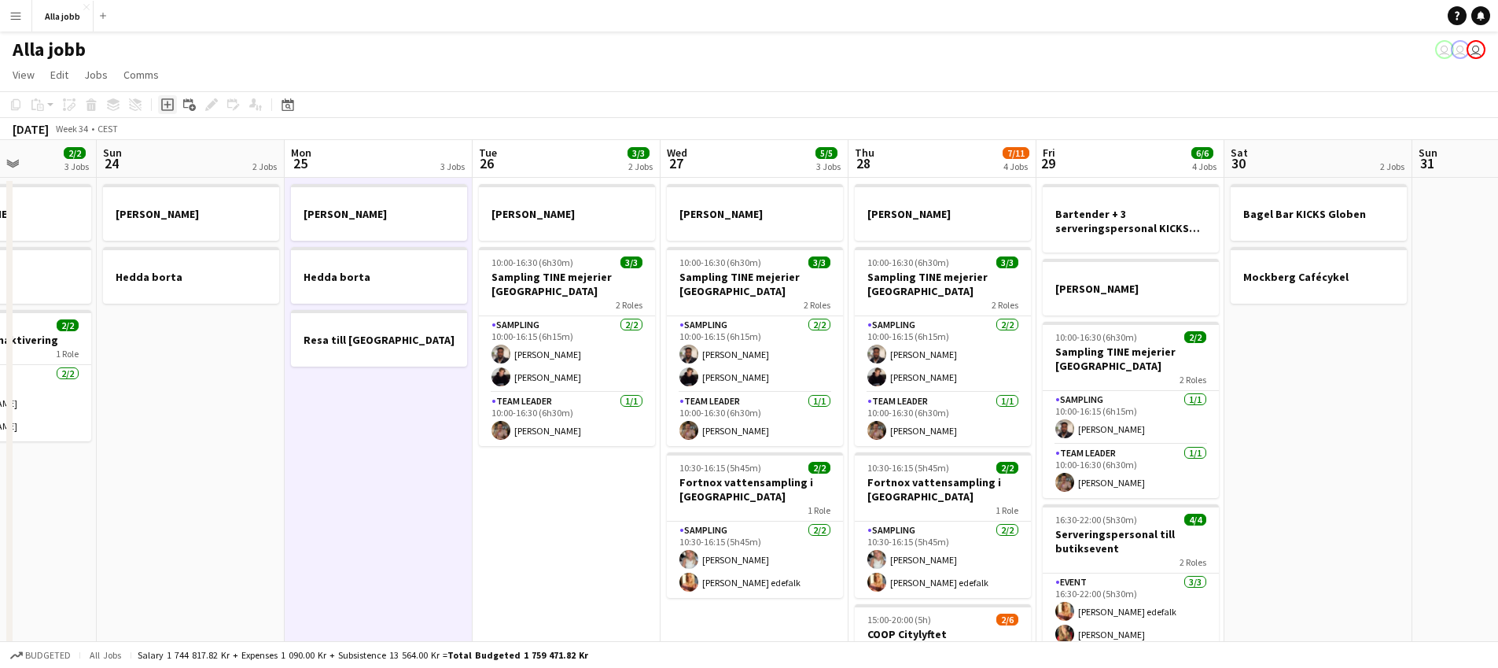
click at [173, 105] on icon at bounding box center [167, 104] width 13 height 13
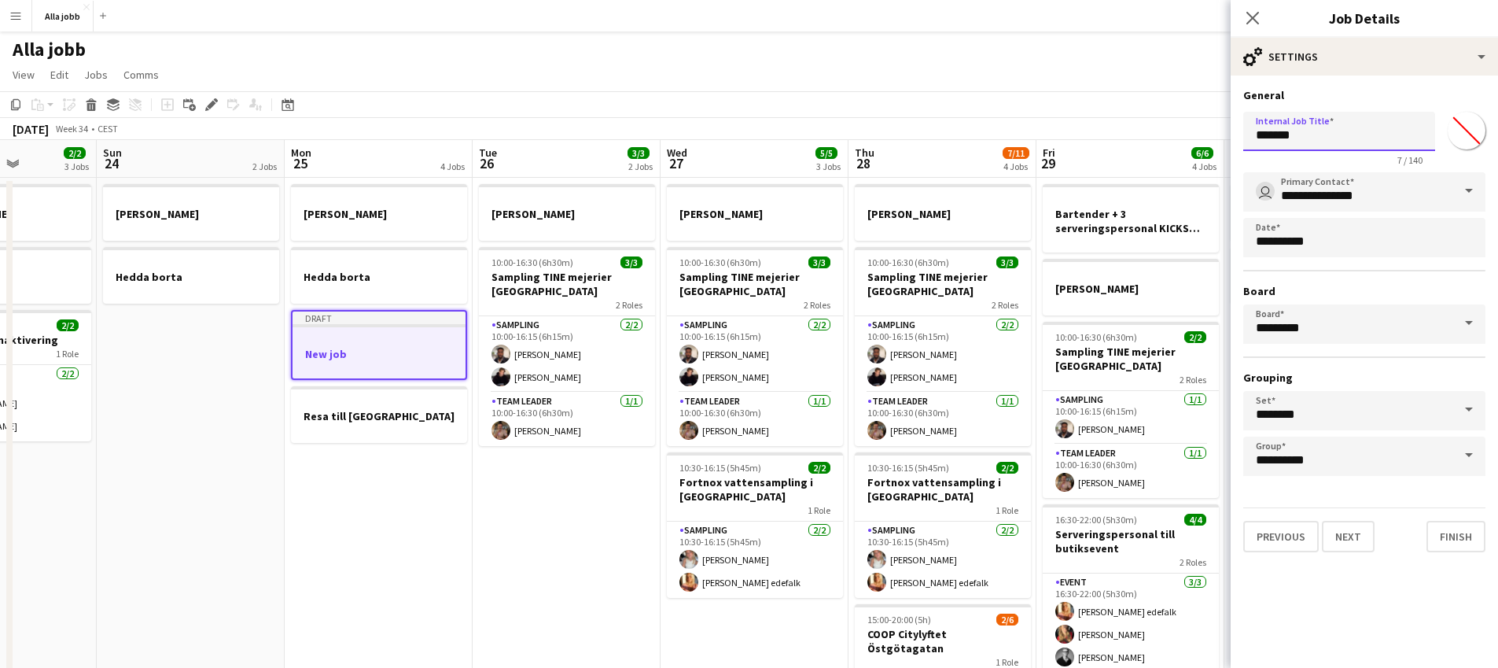
click at [1321, 130] on input "*******" at bounding box center [1340, 131] width 192 height 39
click at [1321, 129] on input "*******" at bounding box center [1340, 131] width 192 height 39
type input "**********"
click at [1351, 542] on button "Next" at bounding box center [1348, 536] width 53 height 31
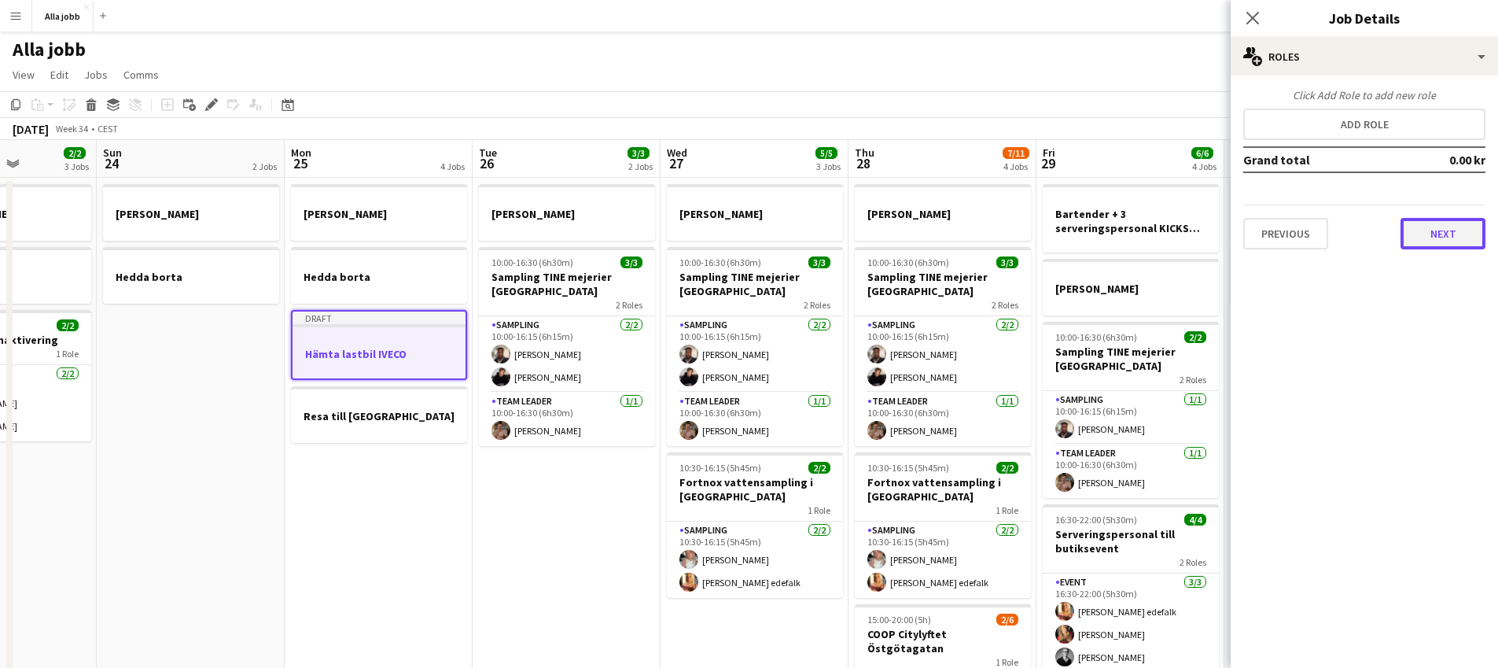
click at [1461, 230] on button "Next" at bounding box center [1443, 233] width 85 height 31
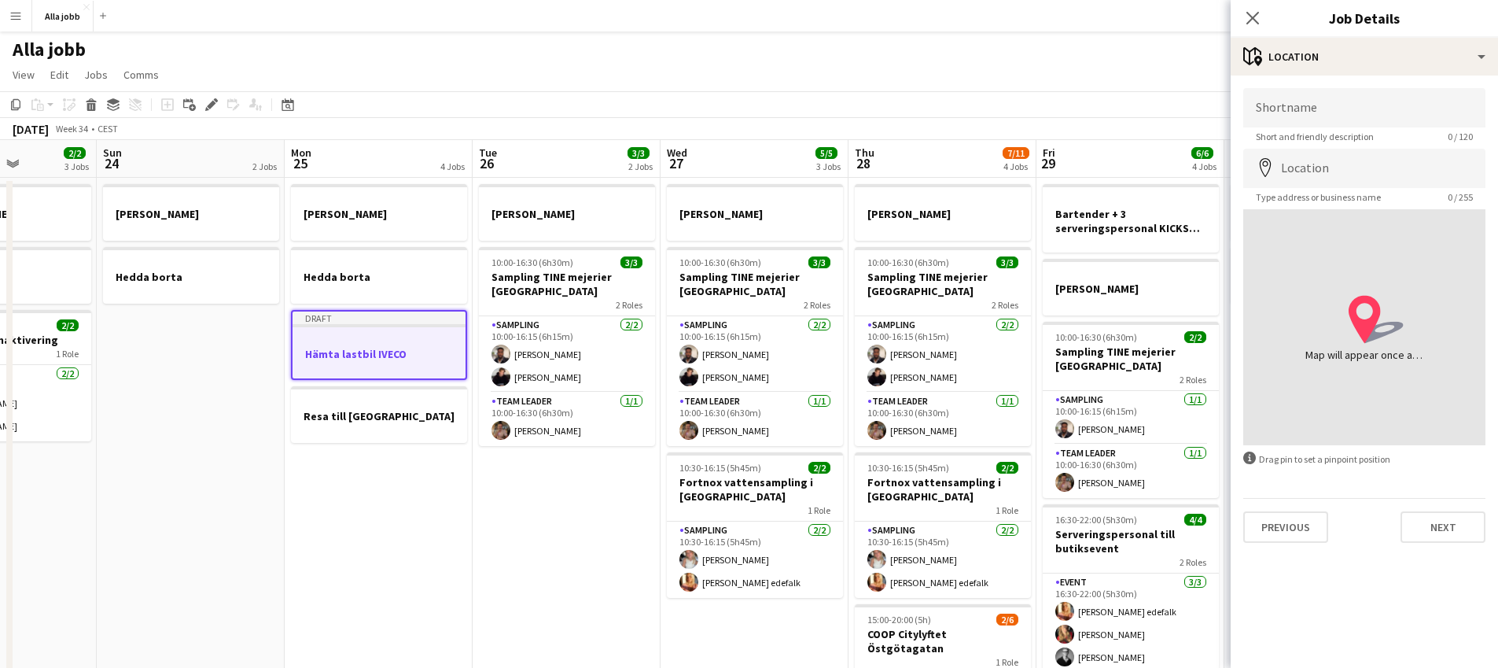
click at [1458, 507] on div "Previous Next" at bounding box center [1365, 520] width 242 height 45
click at [1446, 529] on button "Next" at bounding box center [1443, 526] width 85 height 31
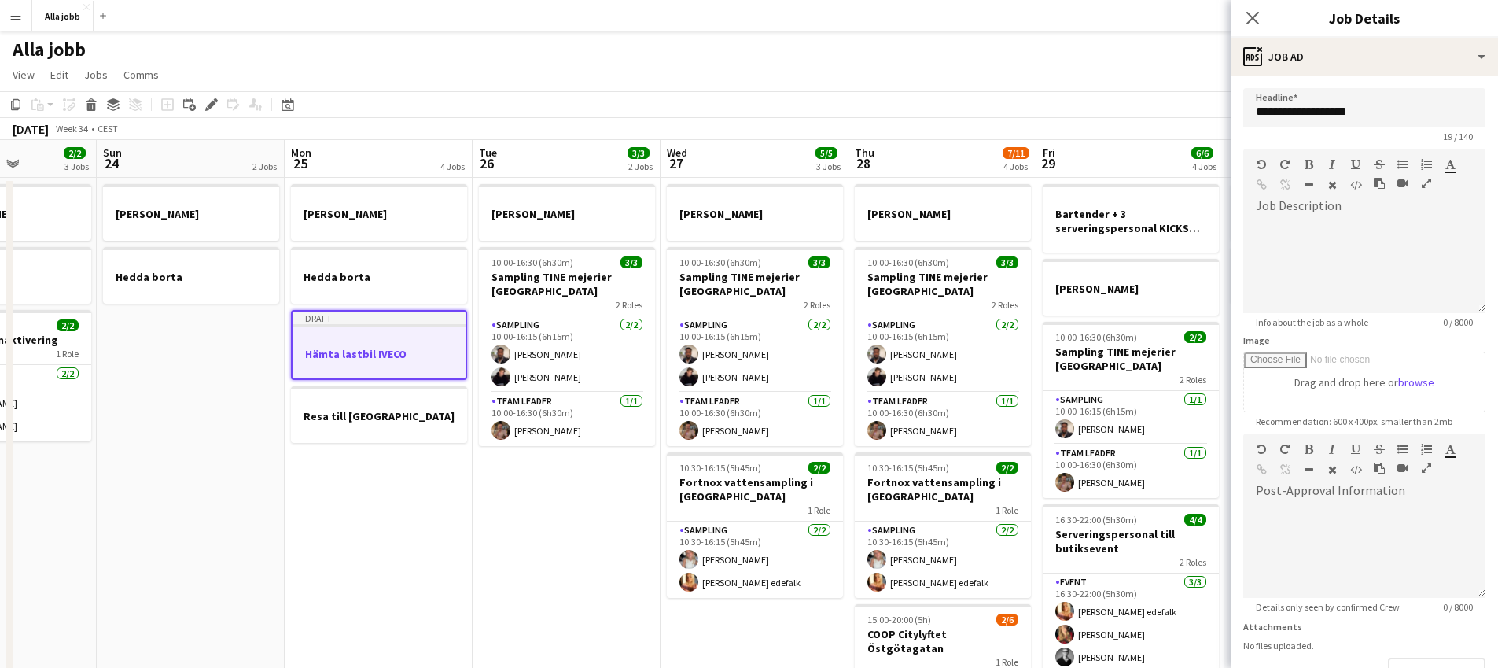
scroll to position [160, 0]
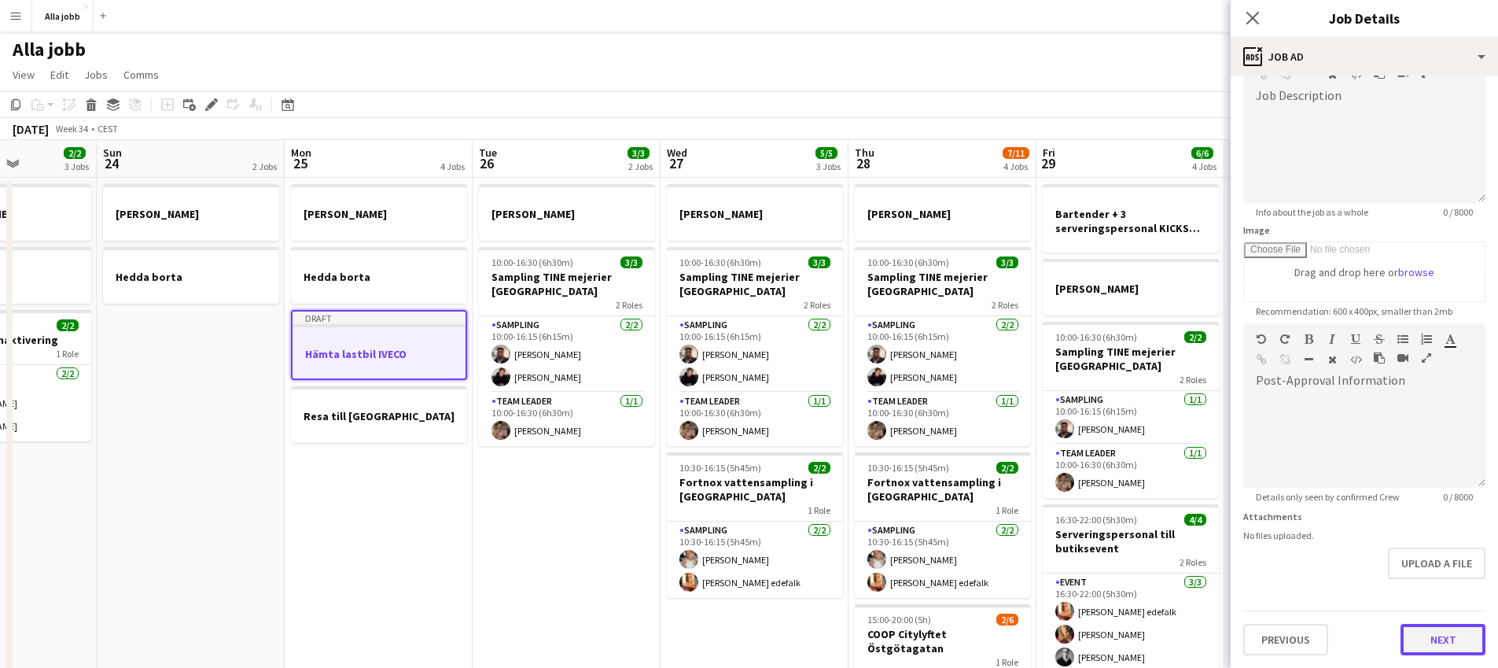
click at [1435, 593] on form "**********" at bounding box center [1364, 316] width 267 height 677
click at [1443, 641] on button "Next" at bounding box center [1443, 639] width 85 height 31
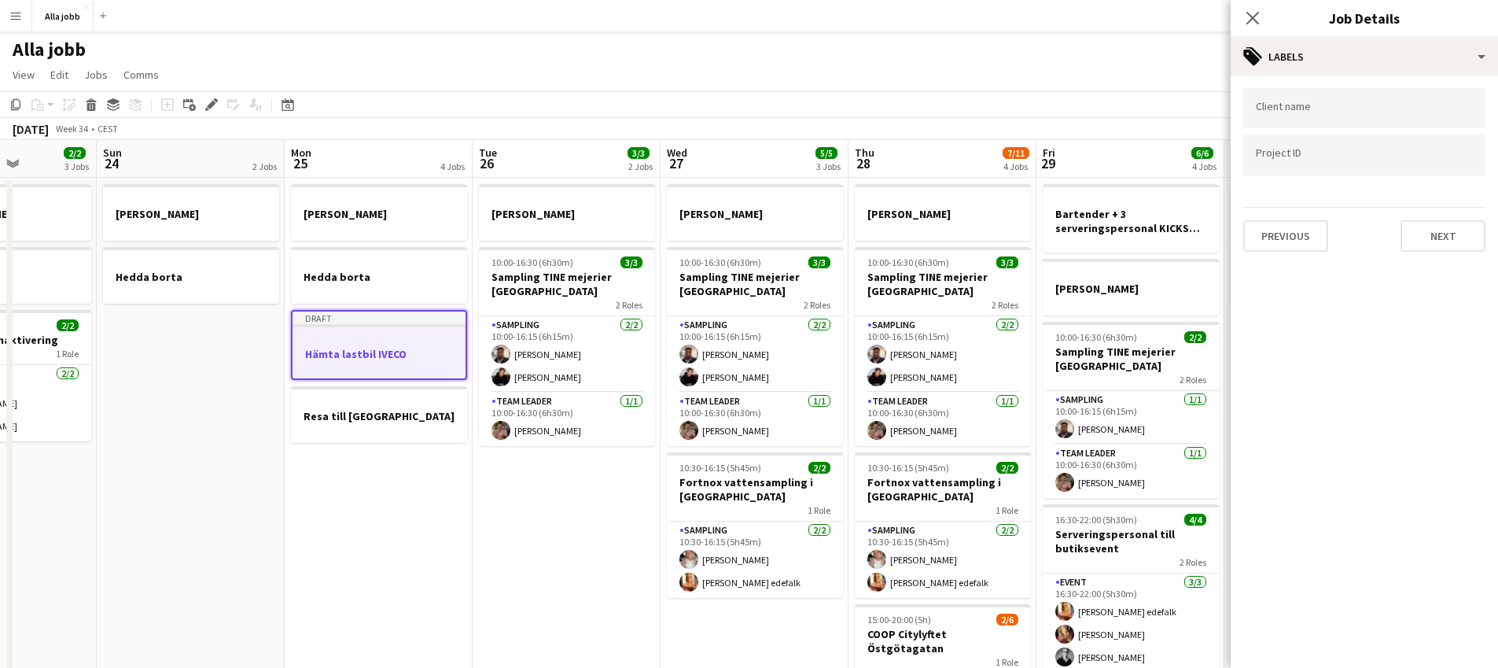
scroll to position [0, 0]
click at [1446, 237] on button "Next" at bounding box center [1443, 235] width 85 height 31
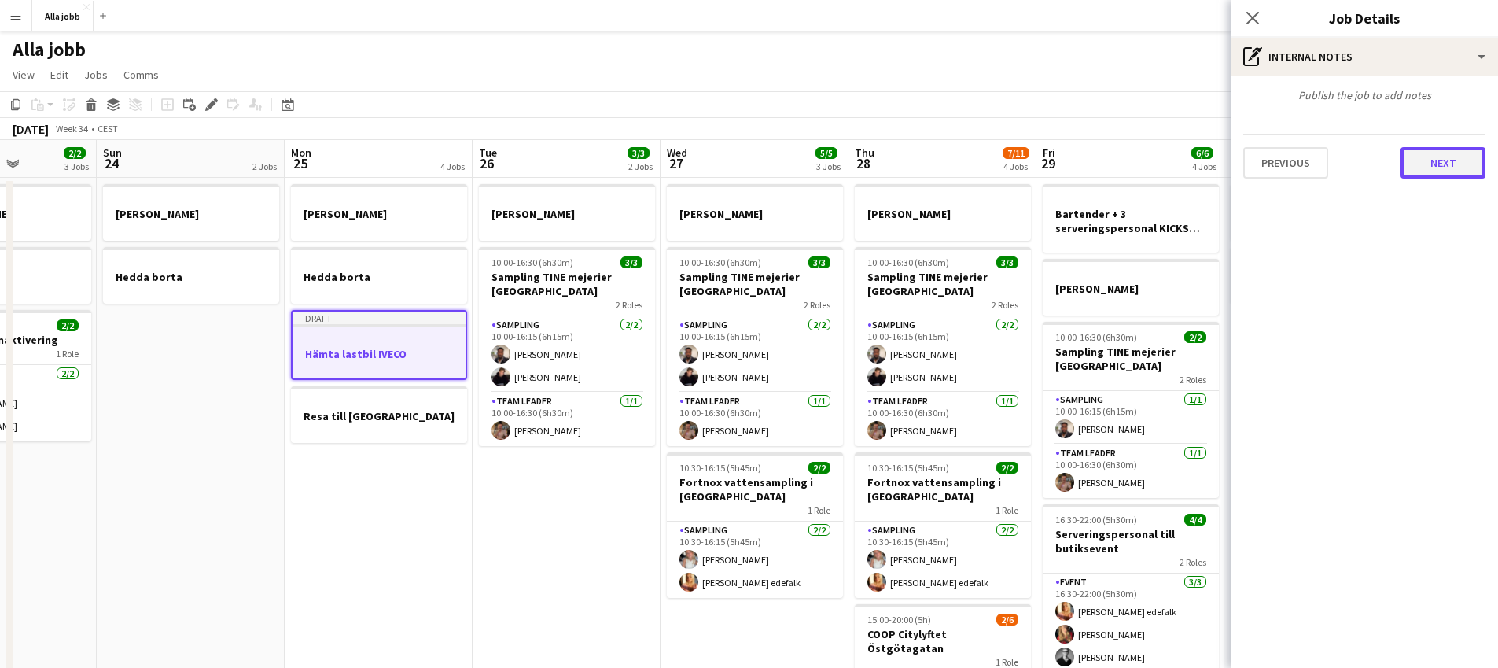
click at [1446, 168] on button "Next" at bounding box center [1443, 162] width 85 height 31
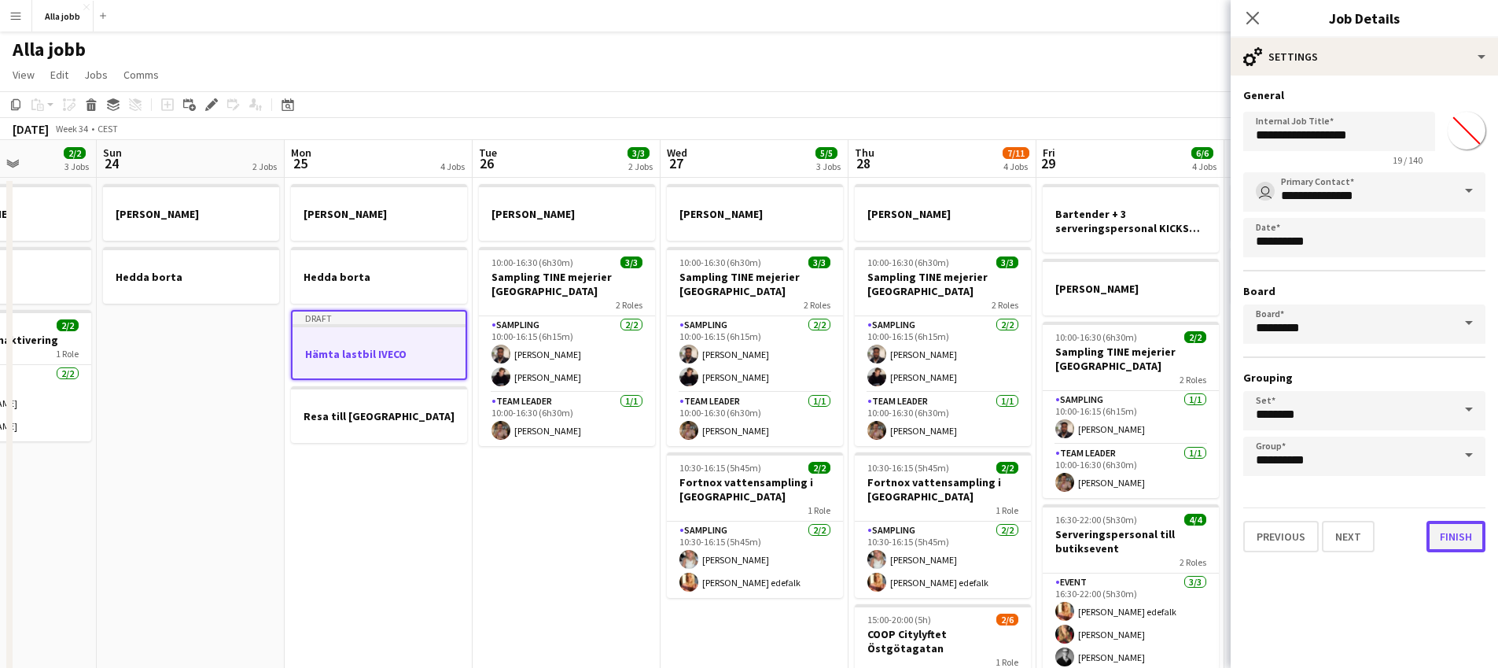
click at [1461, 551] on button "Finish" at bounding box center [1456, 536] width 59 height 31
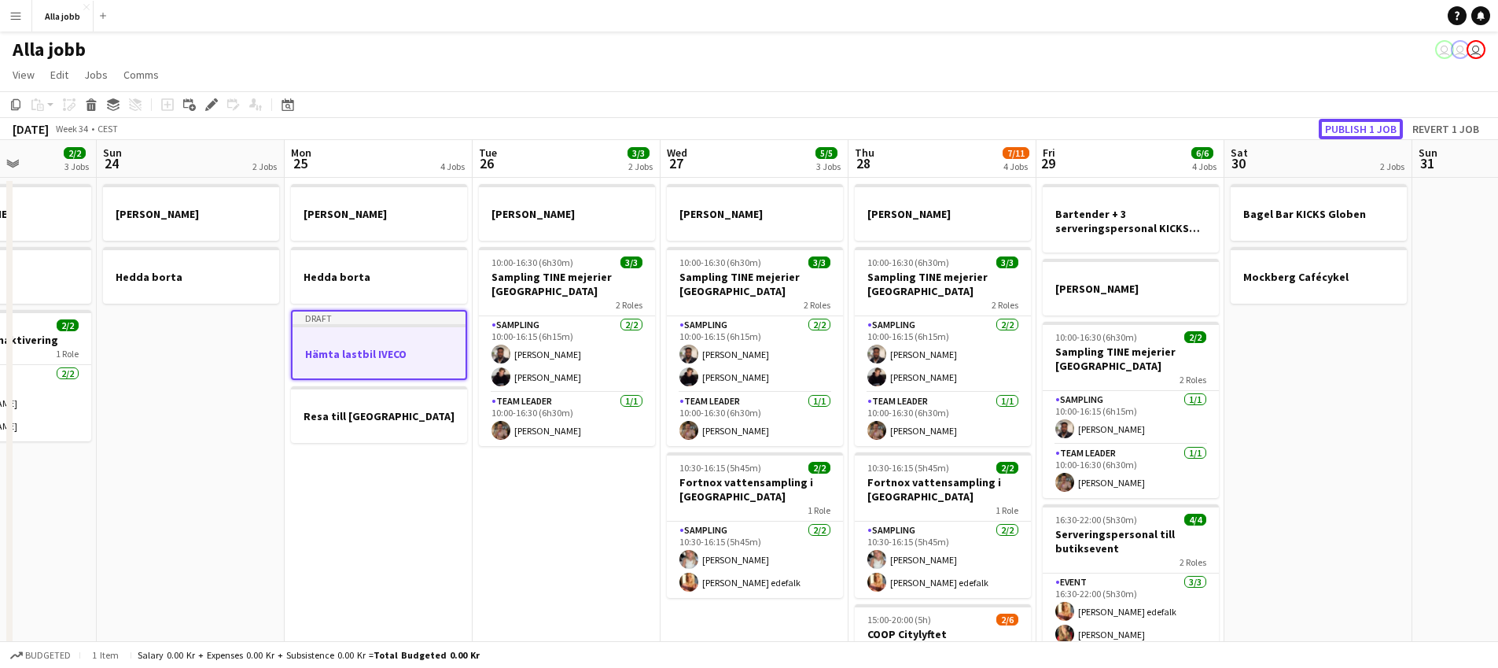
click at [1364, 138] on button "Publish 1 job" at bounding box center [1361, 129] width 84 height 20
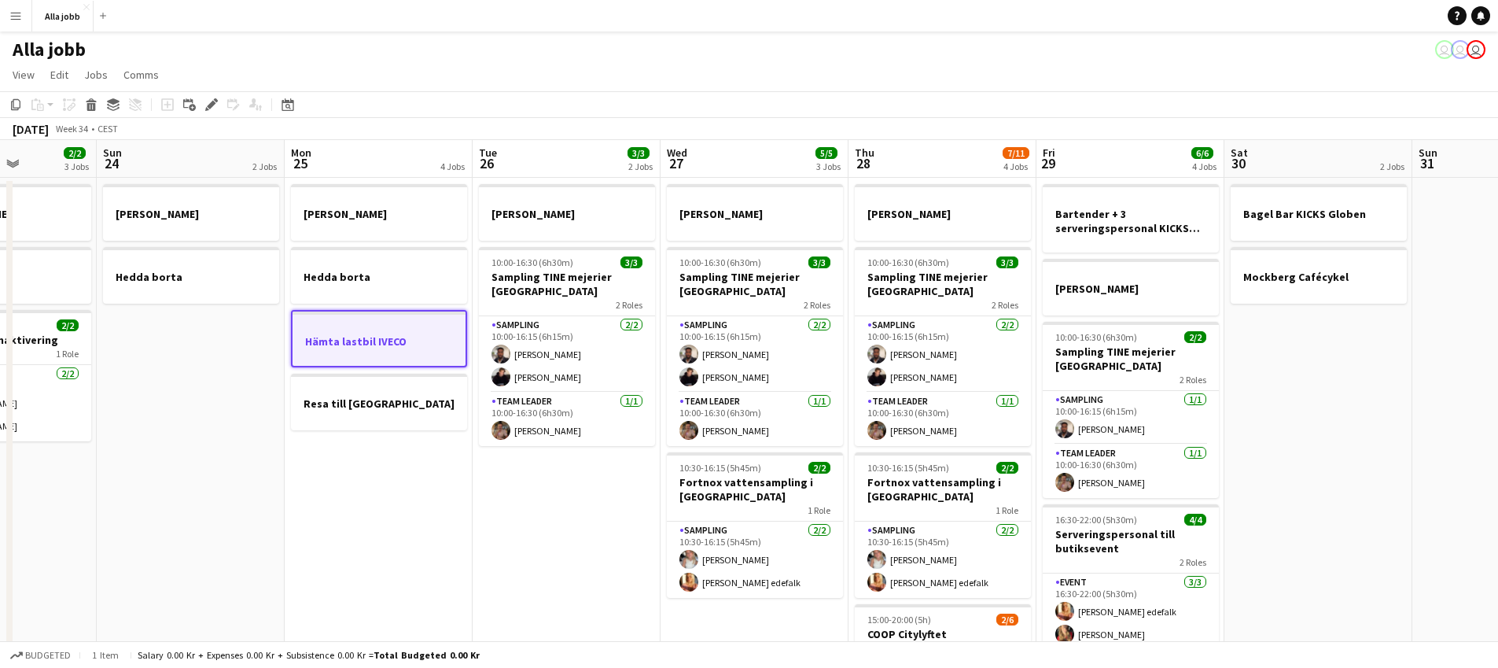
click at [382, 529] on app-date-cell "[PERSON_NAME] borta Hämta lastbil IVECO Resa till [GEOGRAPHIC_DATA]" at bounding box center [379, 524] width 188 height 693
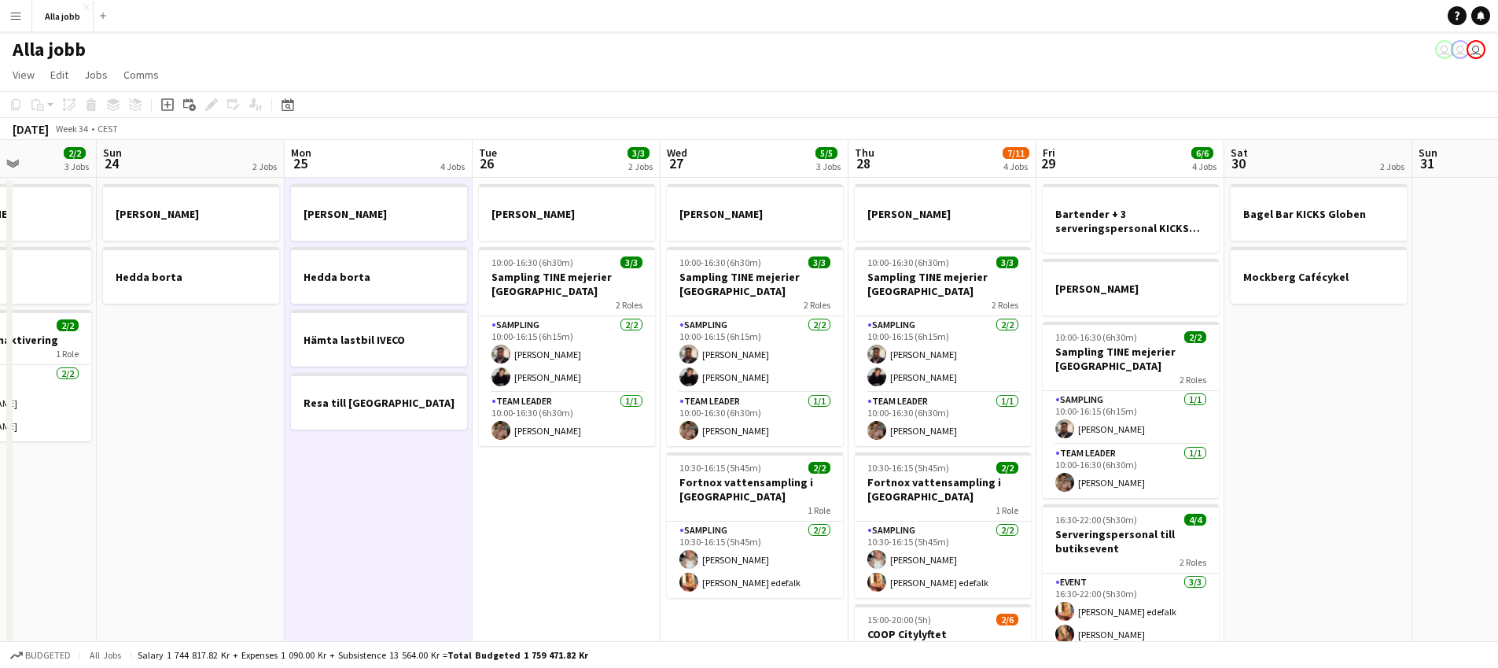
click at [515, 557] on app-date-cell "[PERSON_NAME] 10:00-16:30 (6h30m) 3/3 Sampling TINE mejerier Göteborg 2 Roles S…" at bounding box center [567, 524] width 188 height 693
